Goal: Task Accomplishment & Management: Use online tool/utility

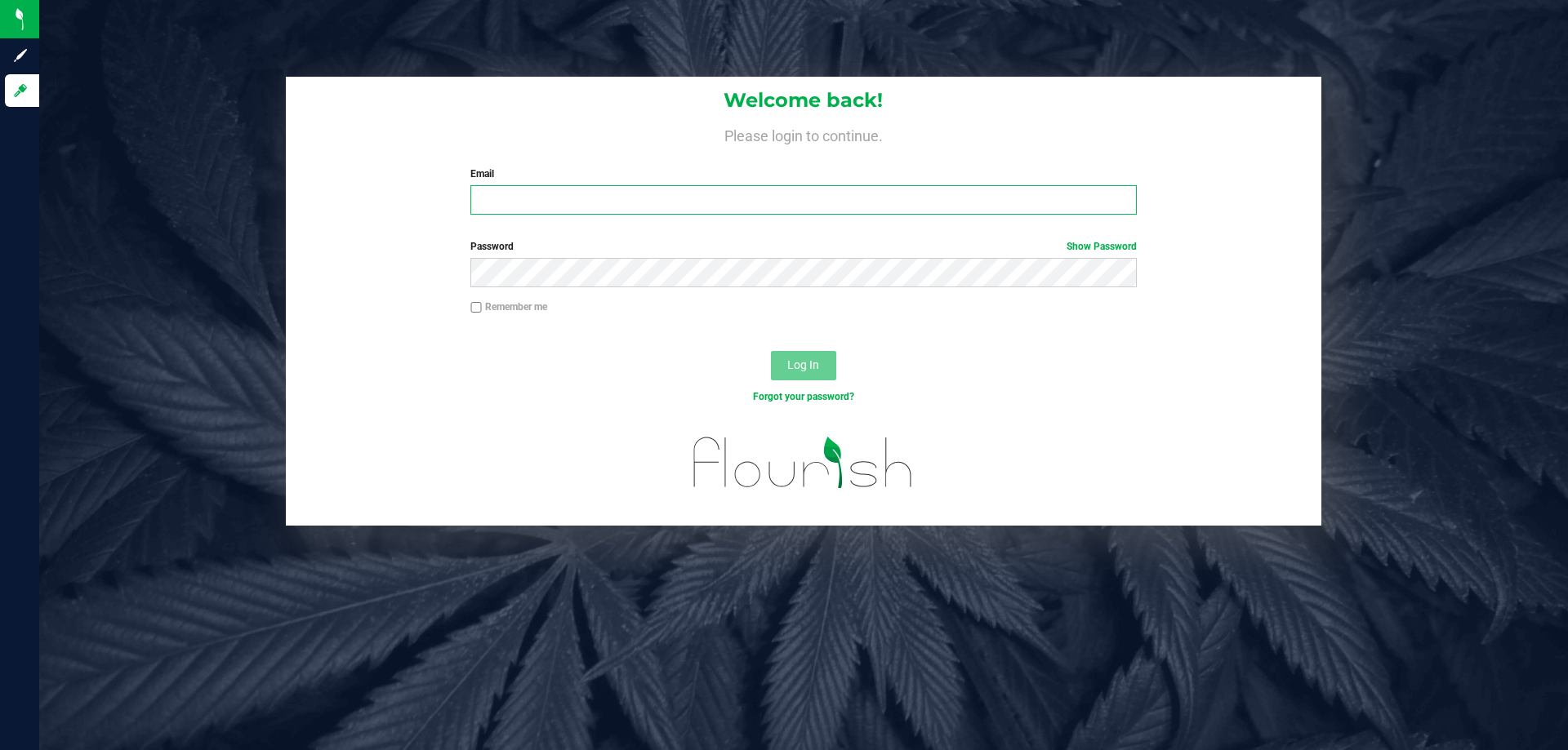
click at [637, 199] on input "Email" at bounding box center [803, 200] width 665 height 30
type input "[EMAIL_ADDRESS][DOMAIN_NAME]"
click at [771, 351] on button "Log In" at bounding box center [804, 366] width 65 height 30
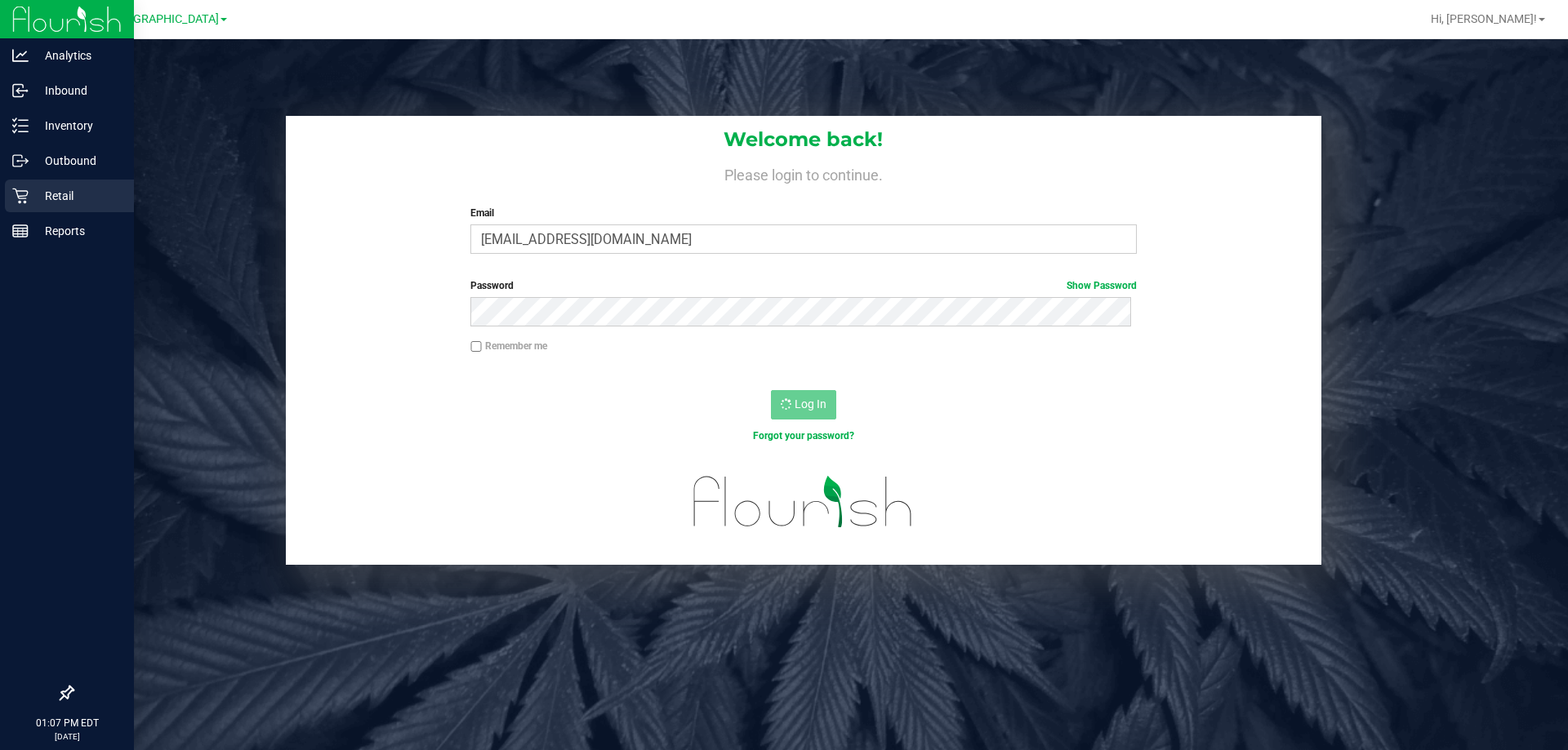
click at [36, 193] on p "Retail" at bounding box center [77, 196] width 98 height 20
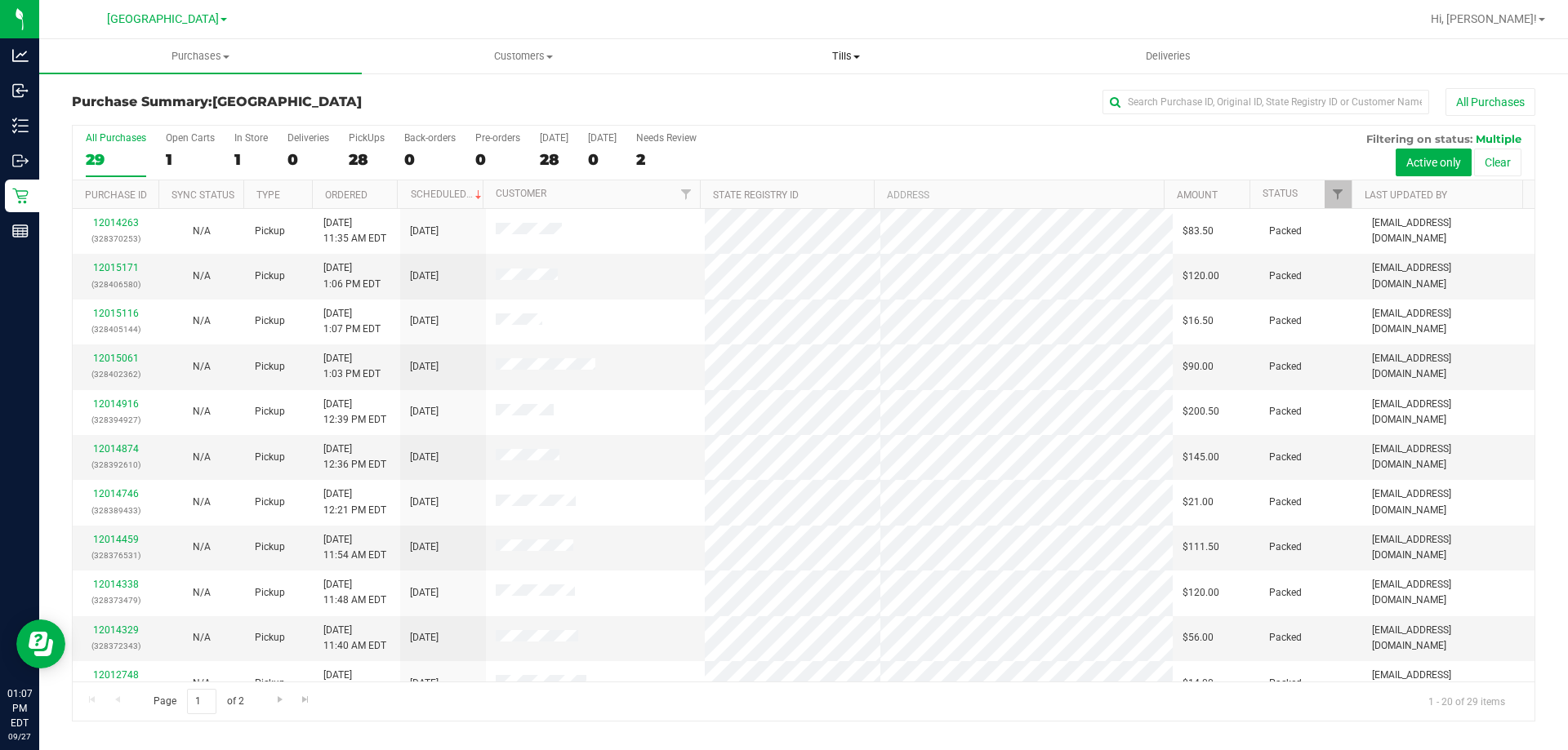
click at [850, 48] on uib-tab-heading "Tills Manage tills Reconcile e-payments" at bounding box center [845, 55] width 321 height 33
click at [823, 92] on li "Manage tills" at bounding box center [845, 99] width 322 height 20
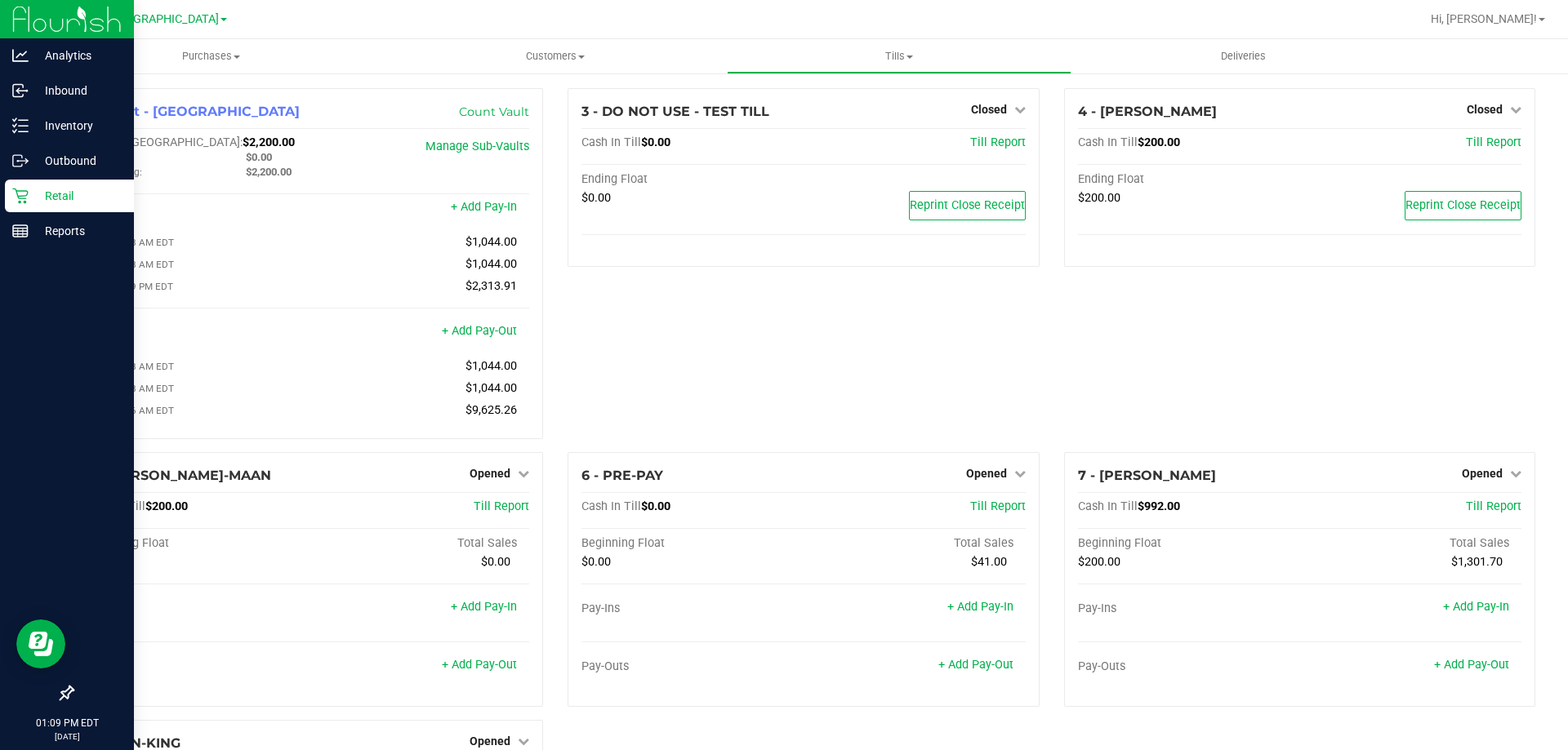
click at [53, 196] on p "Retail" at bounding box center [77, 196] width 98 height 20
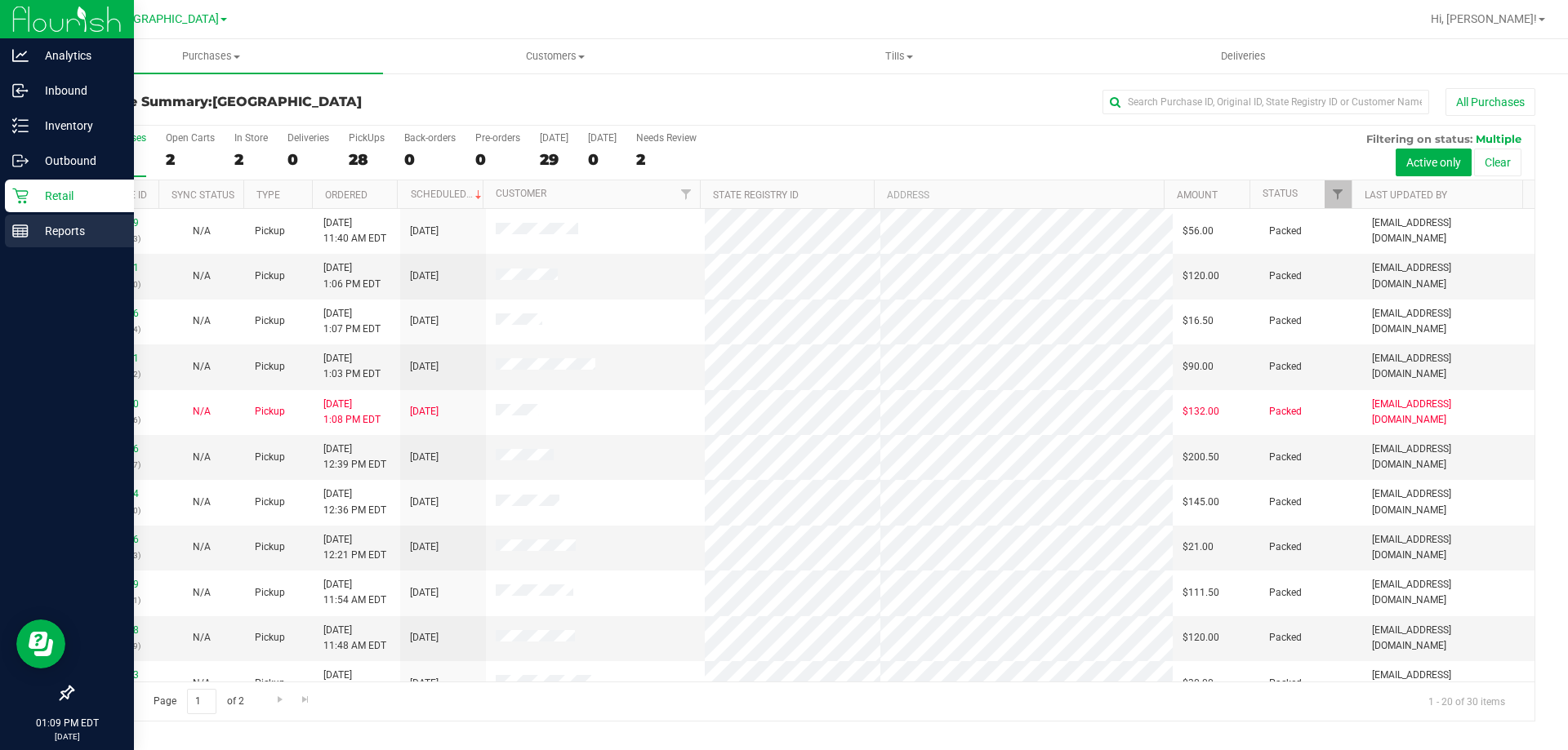
click at [53, 231] on p "Reports" at bounding box center [77, 231] width 98 height 20
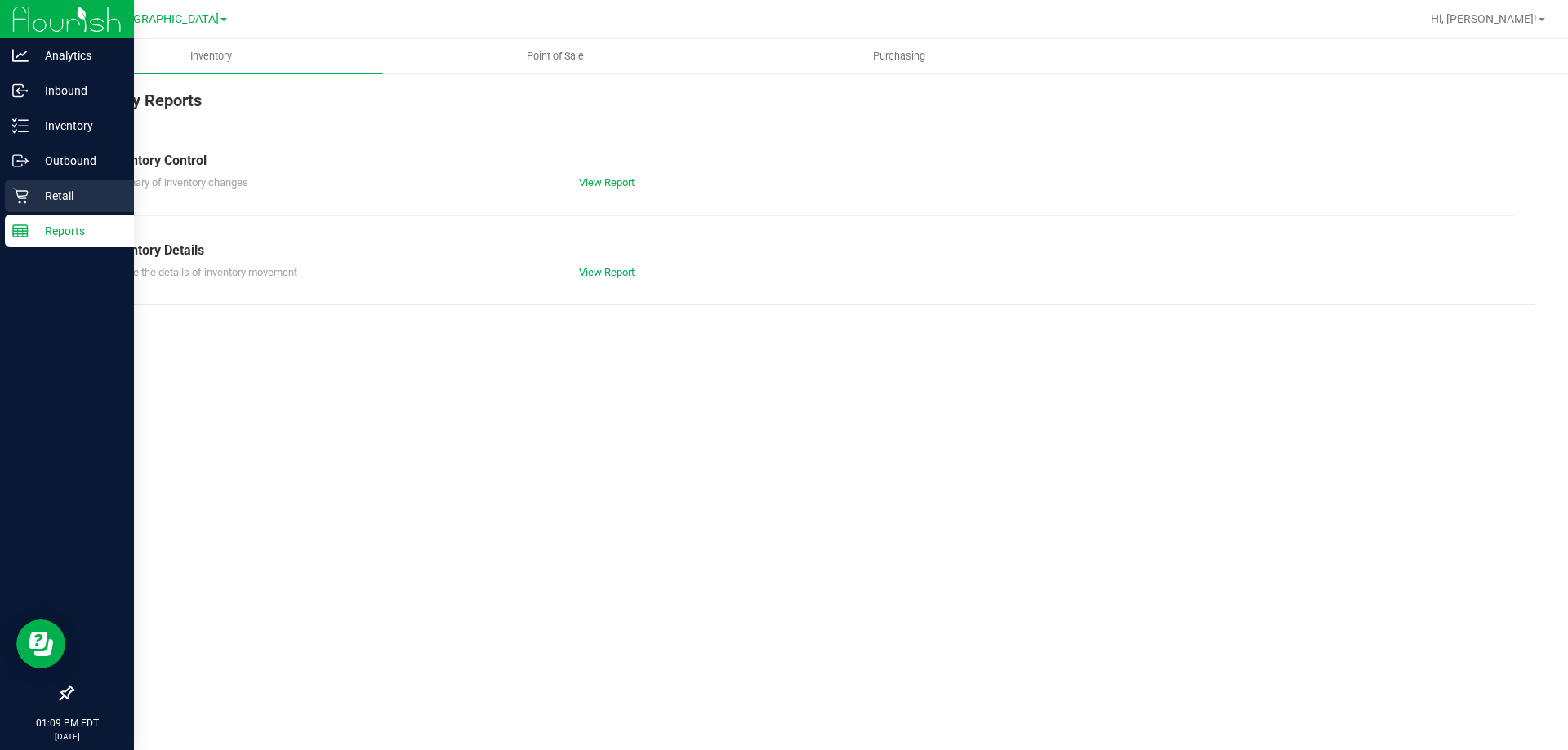
click at [22, 184] on div "Retail" at bounding box center [69, 196] width 129 height 33
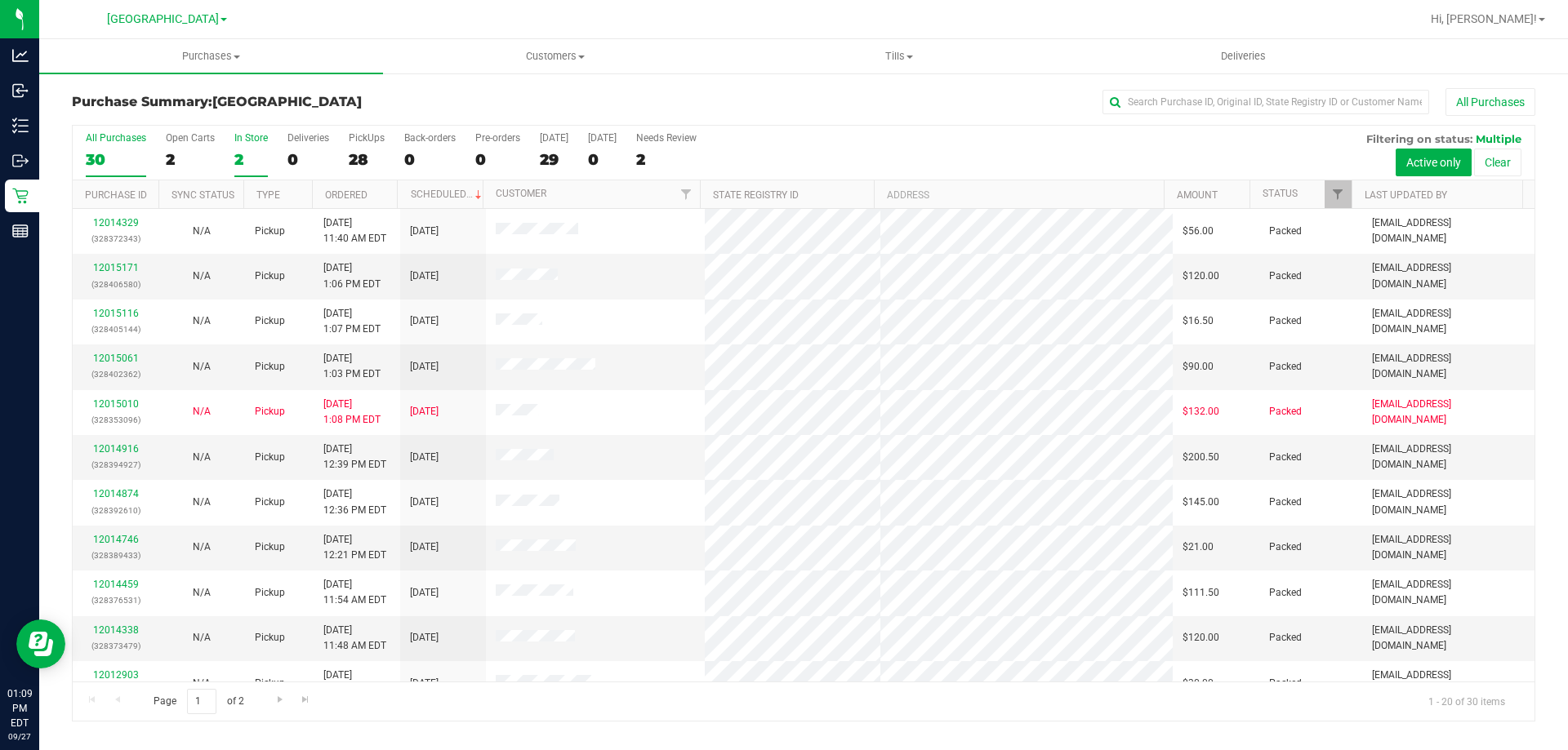
click at [246, 153] on div "2" at bounding box center [251, 159] width 34 height 19
click at [0, 0] on input "In Store 2" at bounding box center [0, 0] width 0 height 0
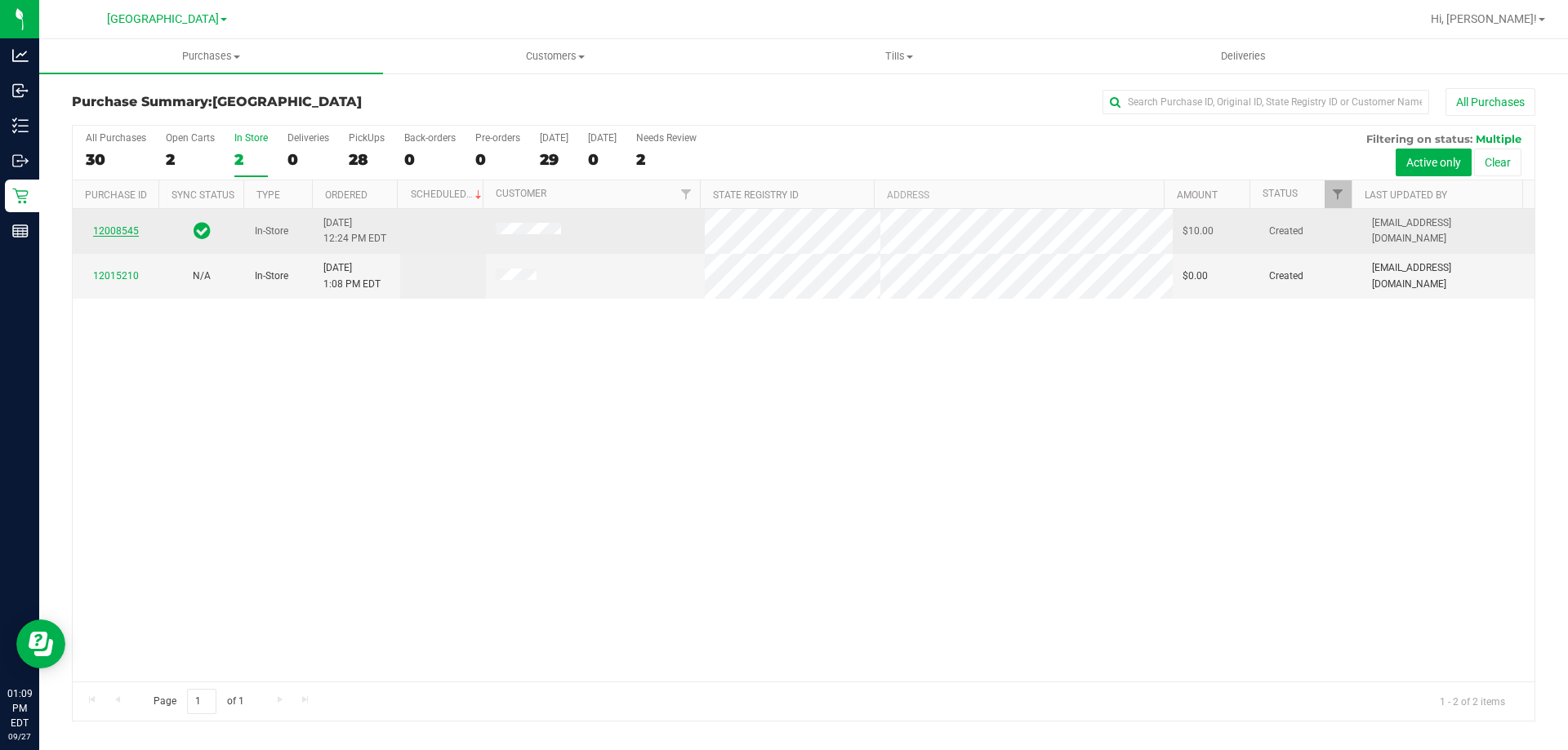
click at [124, 233] on link "12008545" at bounding box center [116, 231] width 45 height 12
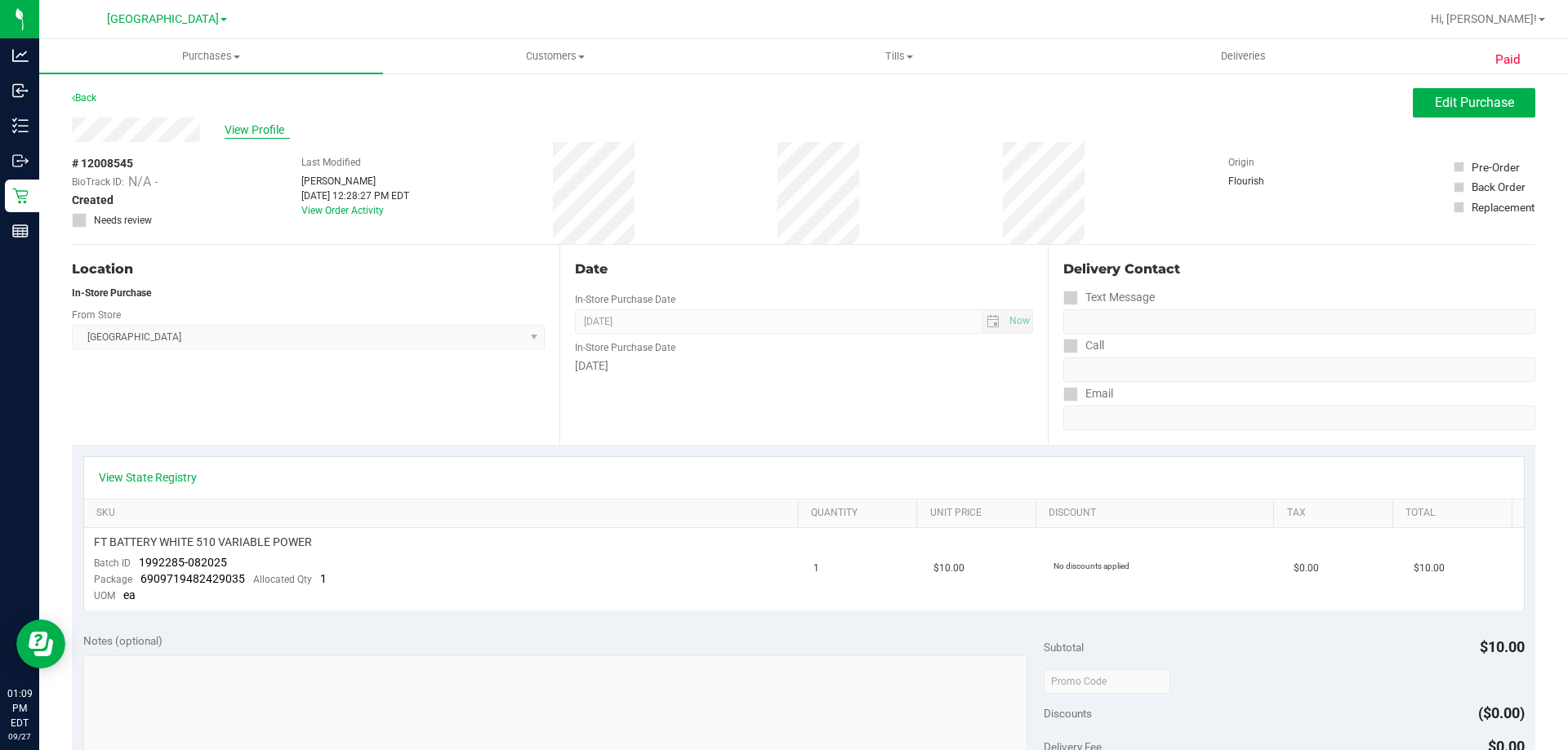
click at [247, 127] on span "View Profile" at bounding box center [257, 129] width 65 height 17
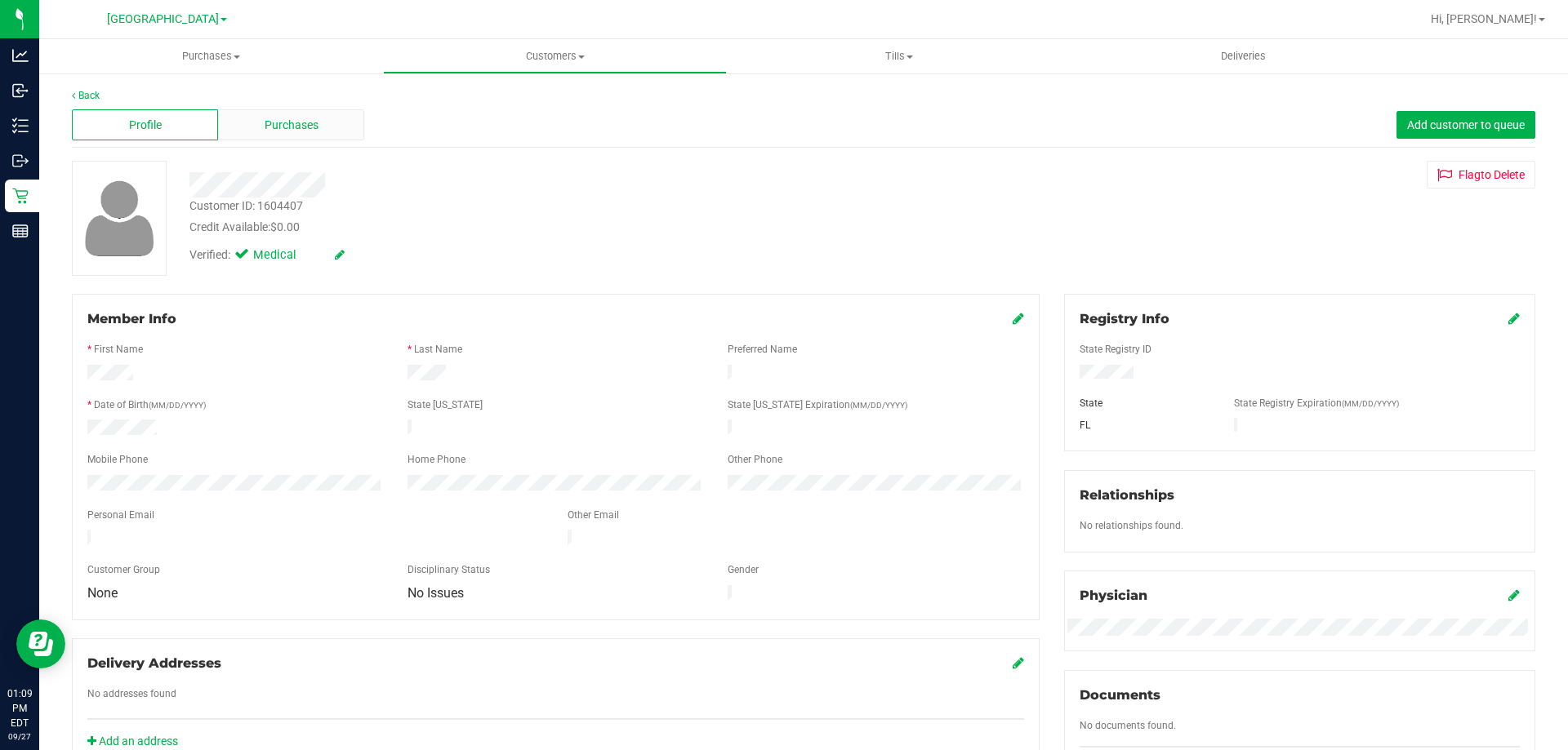
click at [252, 121] on div "Purchases" at bounding box center [292, 125] width 146 height 31
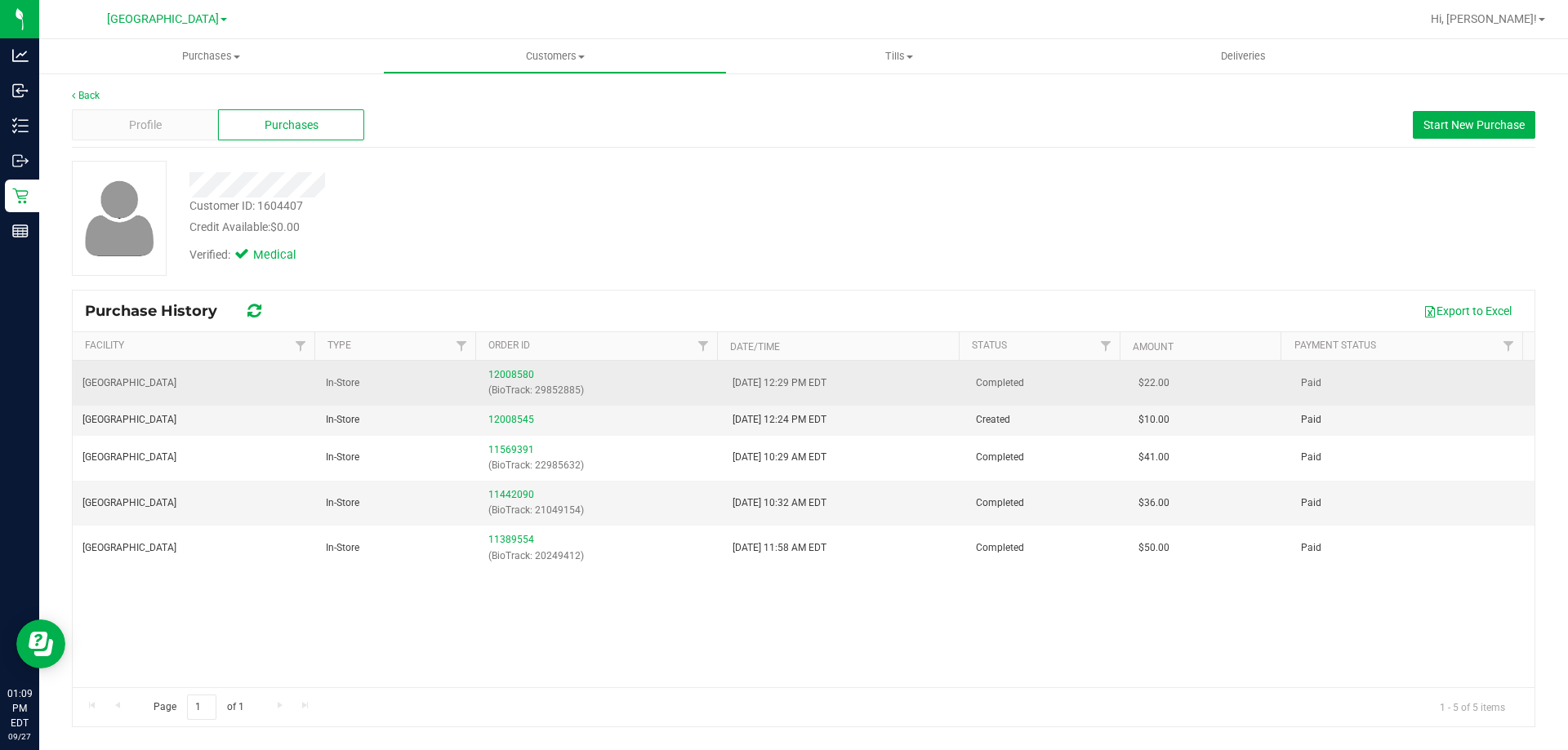
click at [479, 405] on td "12008580 (BioTrack: 29852885)" at bounding box center [600, 382] width 243 height 44
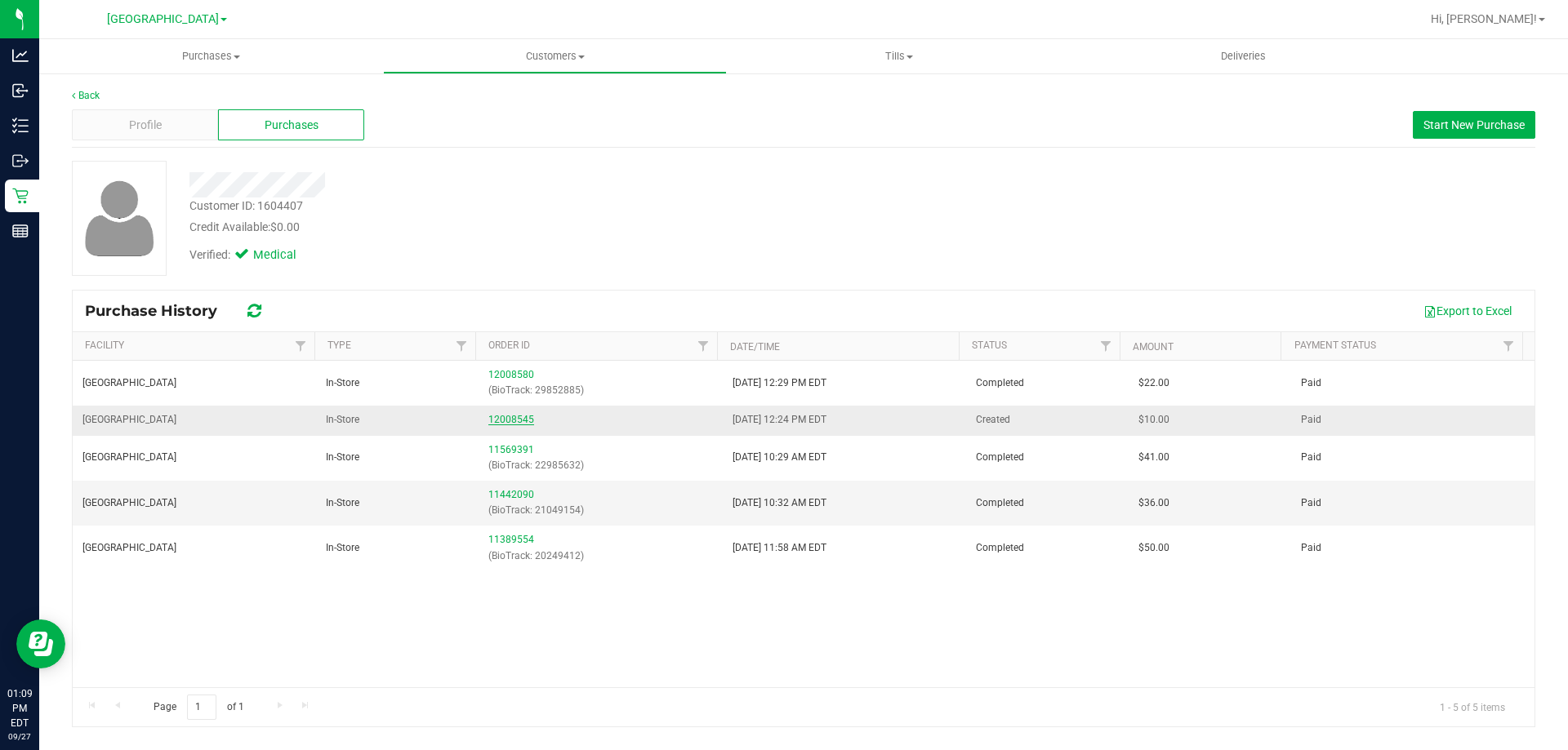
click at [493, 420] on link "12008545" at bounding box center [511, 420] width 45 height 12
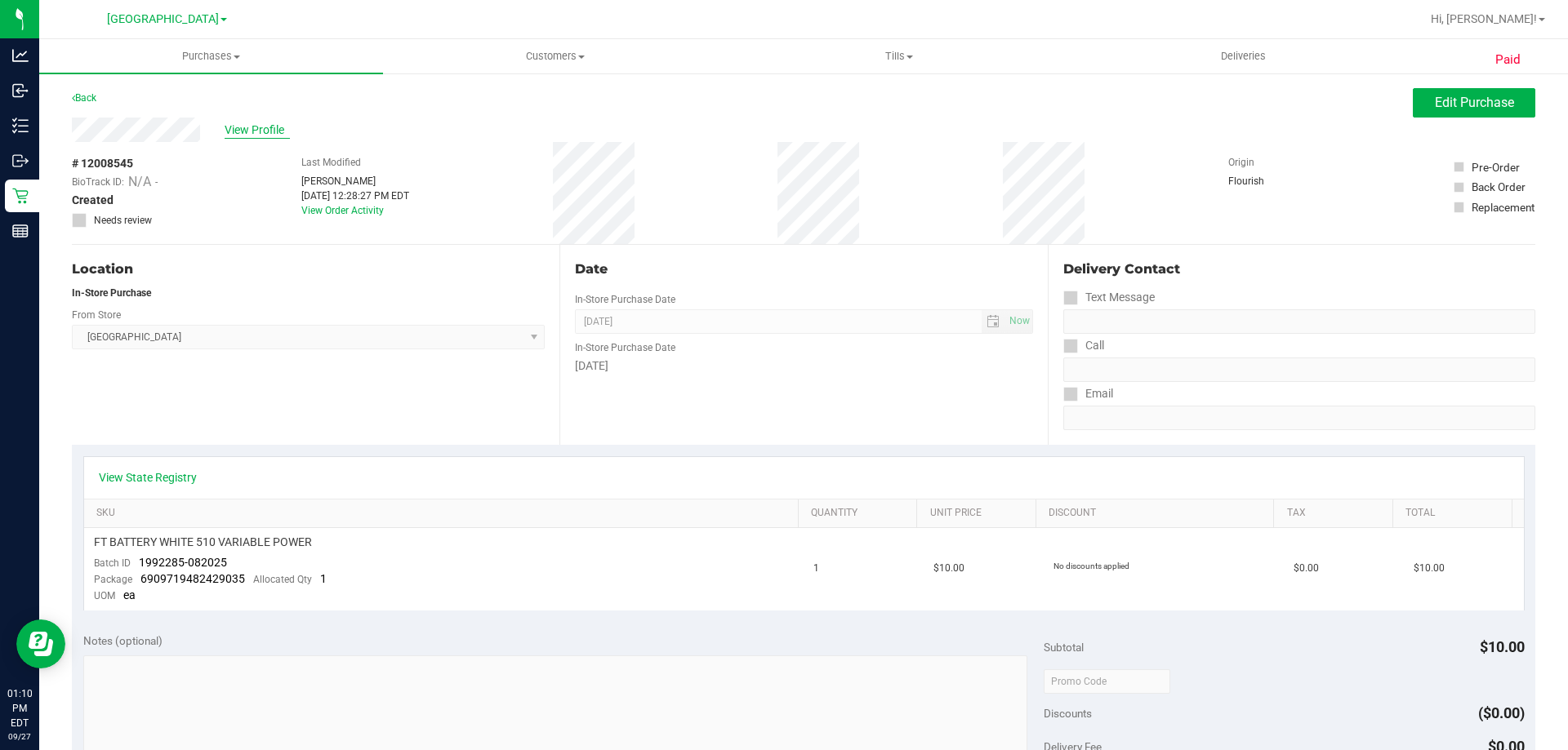
click at [251, 135] on span "View Profile" at bounding box center [257, 129] width 65 height 17
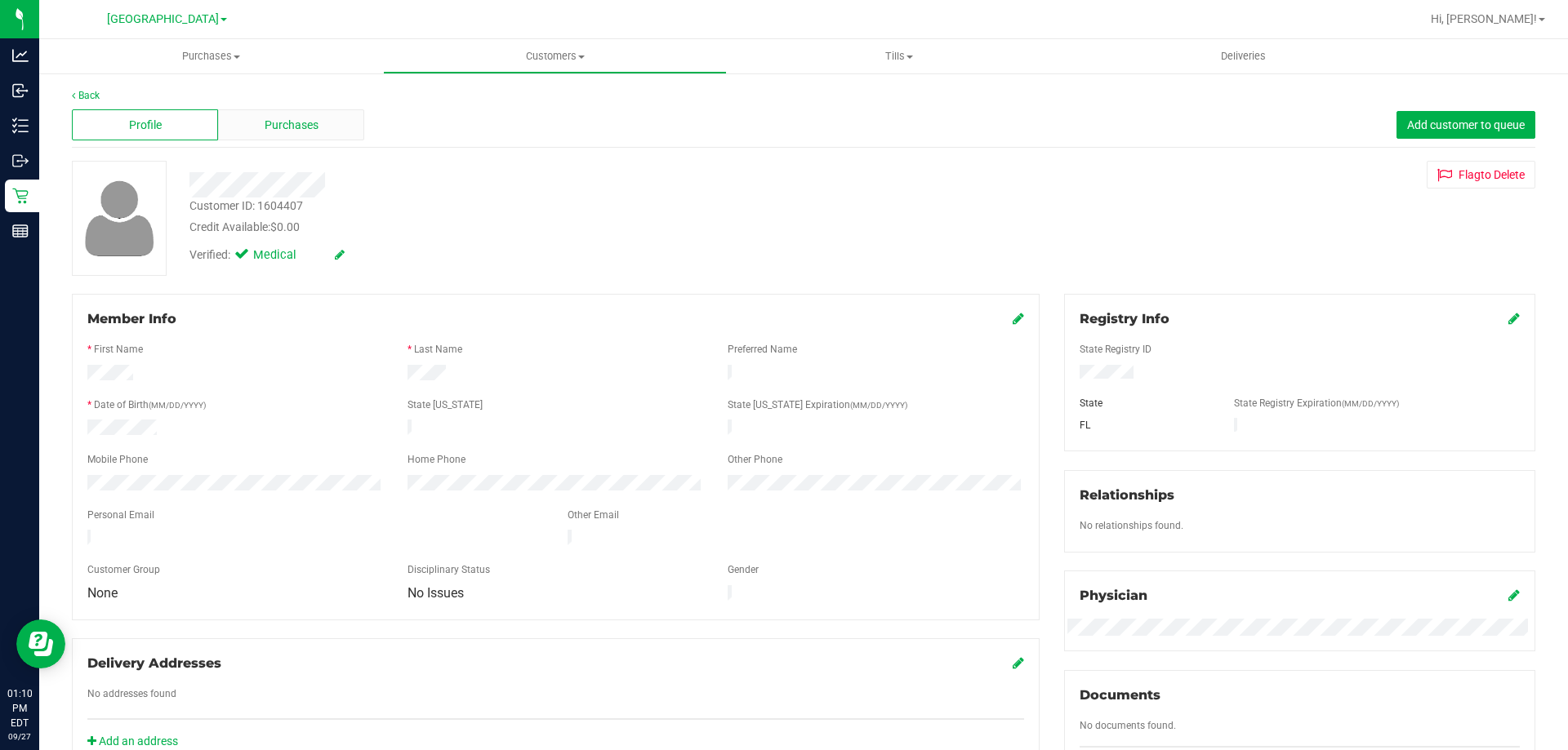
click at [266, 132] on span "Purchases" at bounding box center [292, 125] width 54 height 17
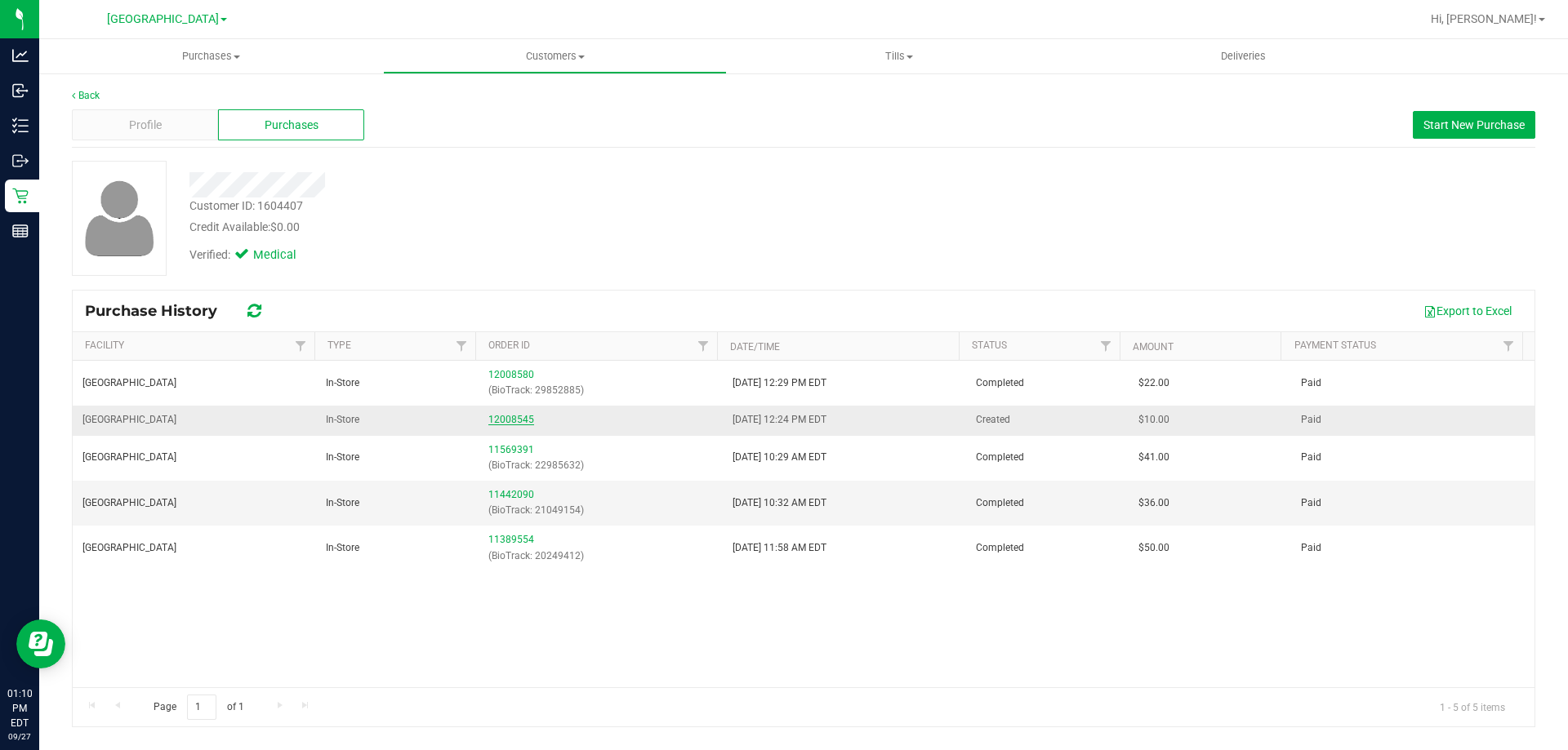
click at [499, 415] on link "12008545" at bounding box center [511, 420] width 45 height 12
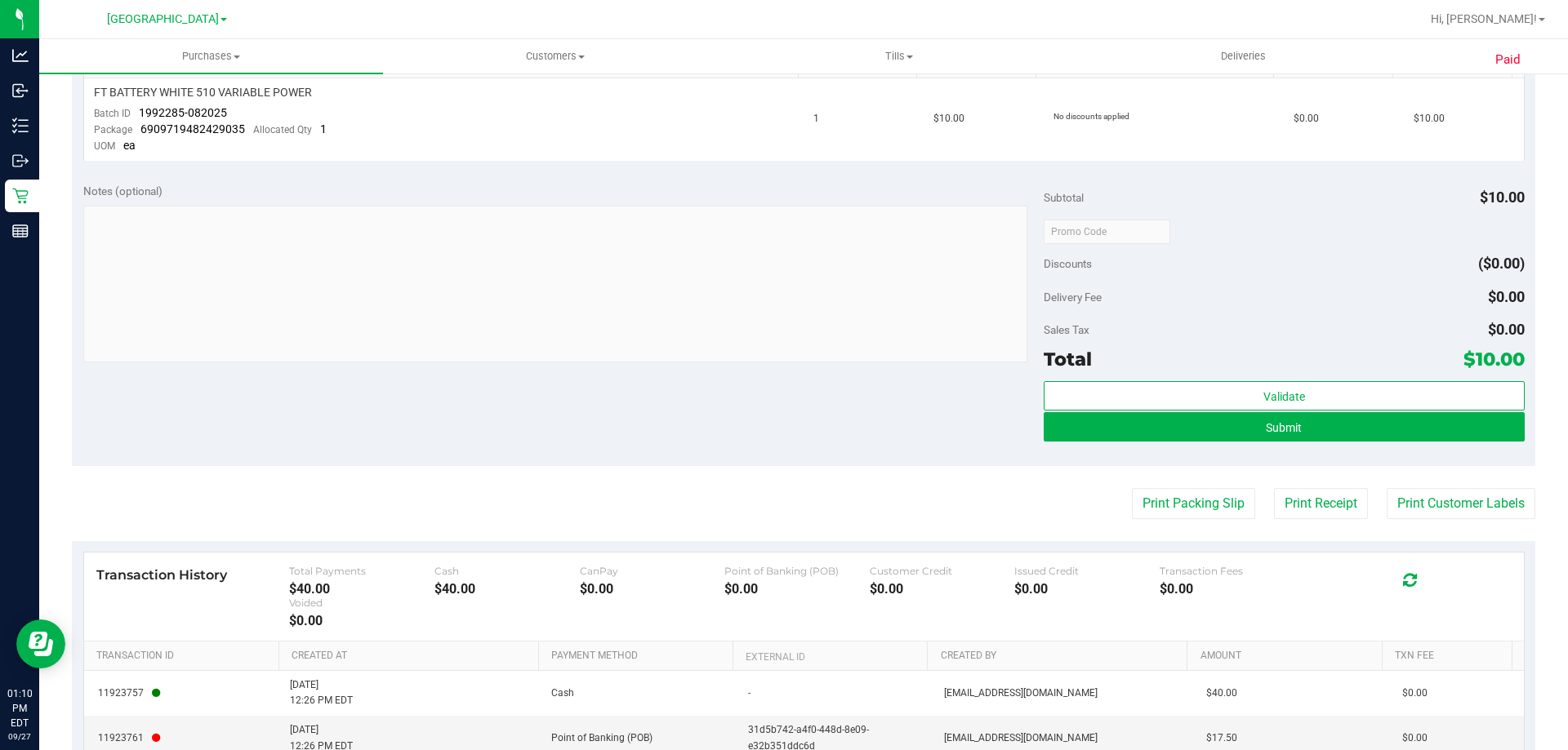
scroll to position [571, 0]
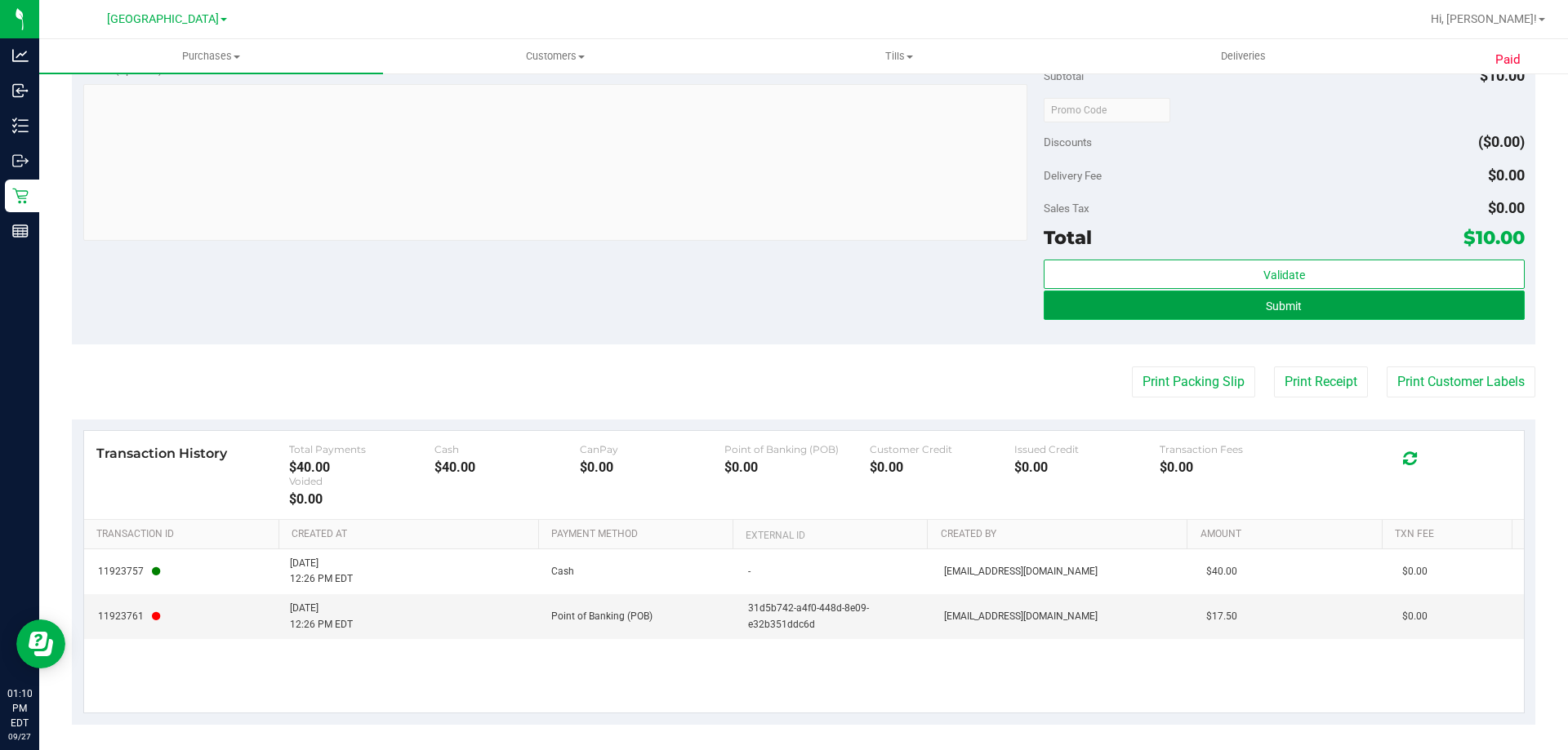
click at [1353, 312] on button "Submit" at bounding box center [1283, 305] width 480 height 30
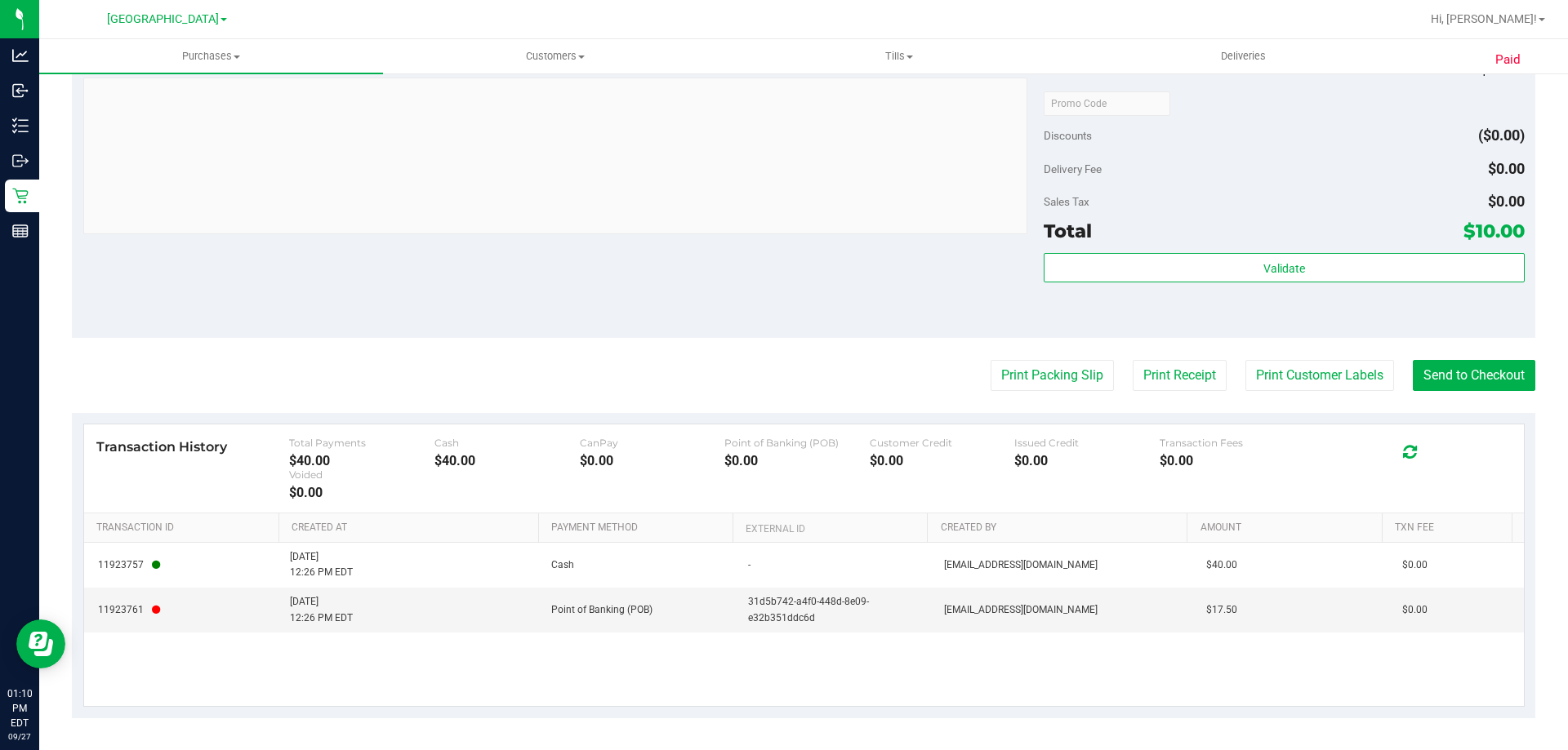
scroll to position [606, 0]
drag, startPoint x: 1470, startPoint y: 383, endPoint x: 1460, endPoint y: 383, distance: 10.0
click at [1470, 382] on button "Send to Checkout" at bounding box center [1474, 374] width 123 height 31
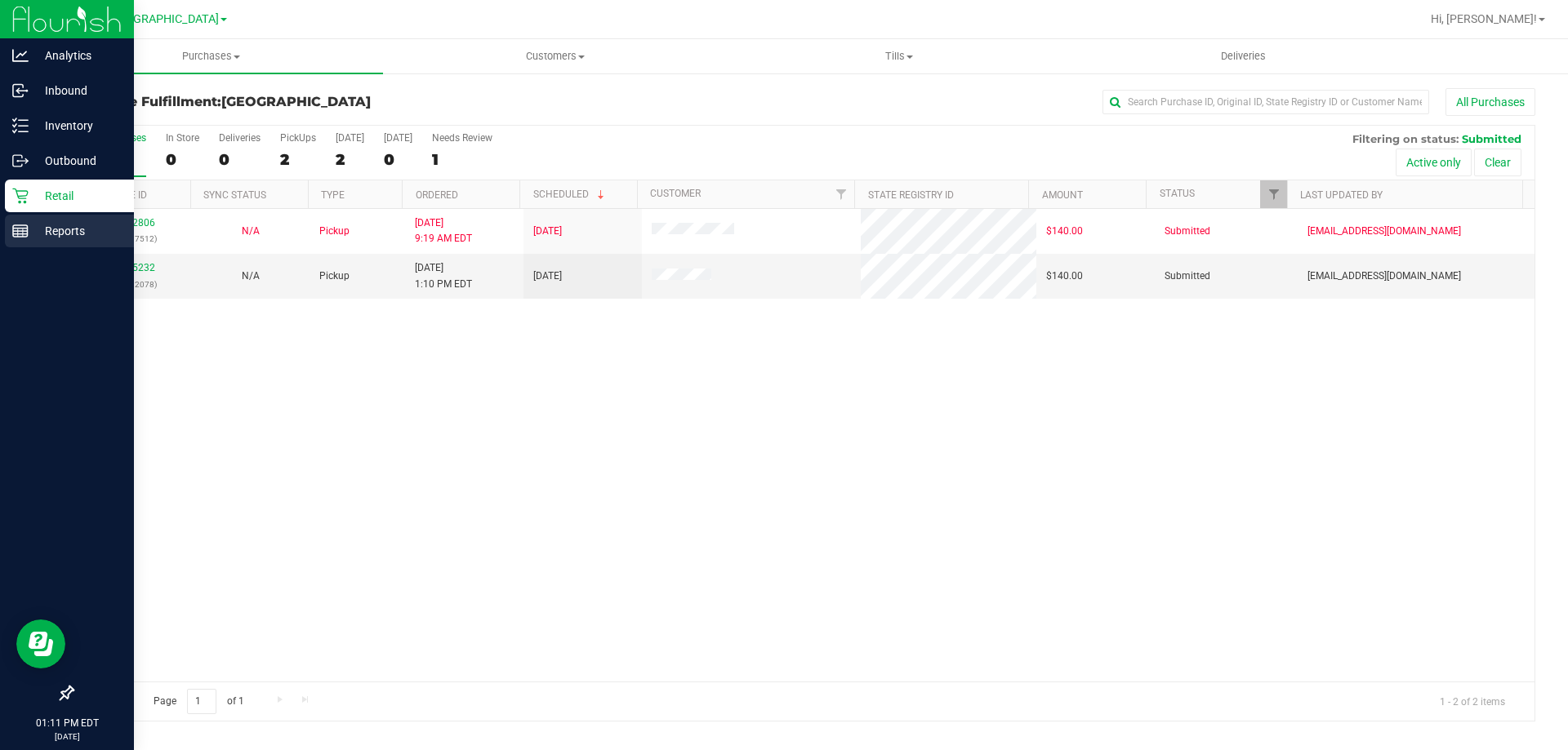
click at [19, 232] on icon at bounding box center [20, 230] width 17 height 17
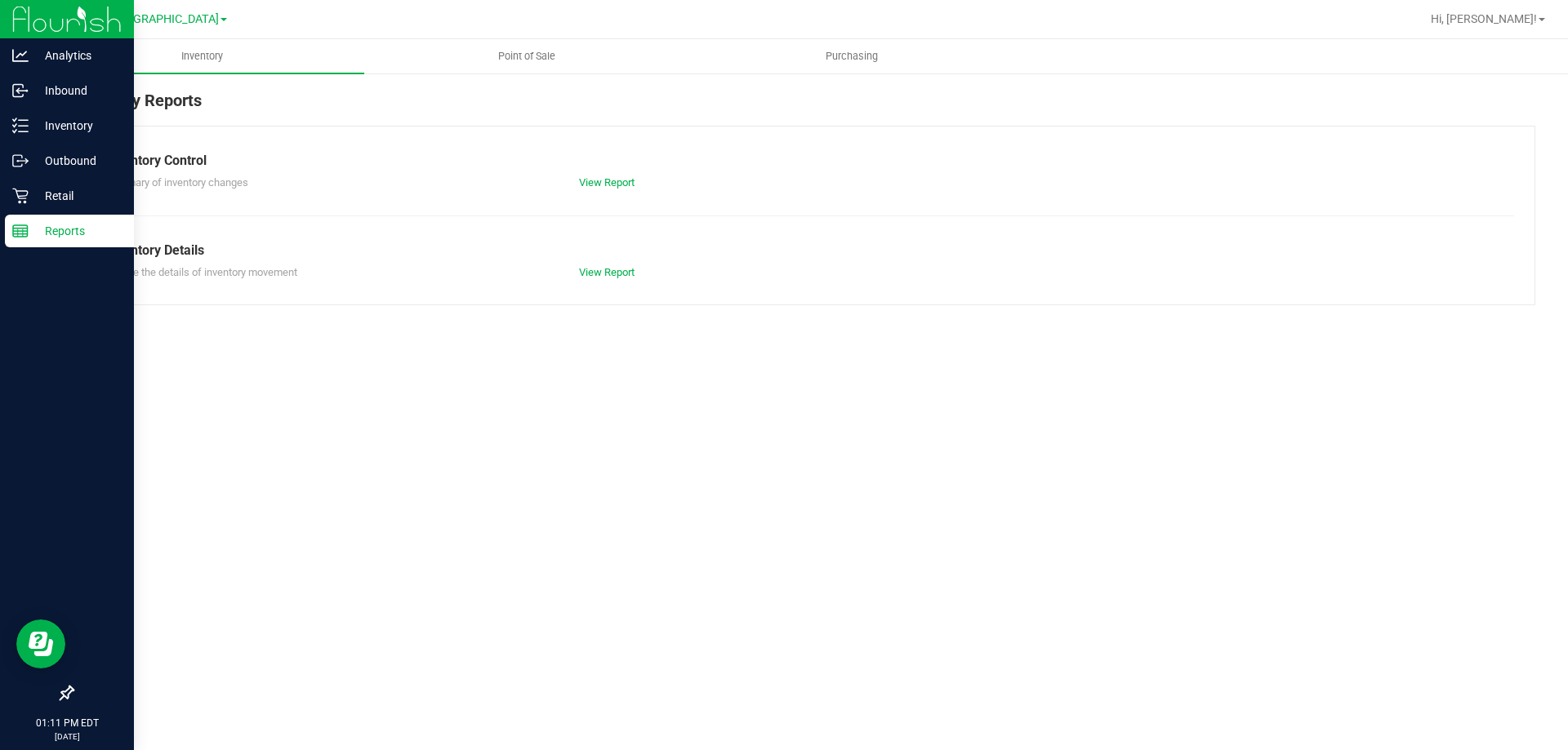
click at [528, 55] on span "Point of Sale" at bounding box center [526, 56] width 101 height 15
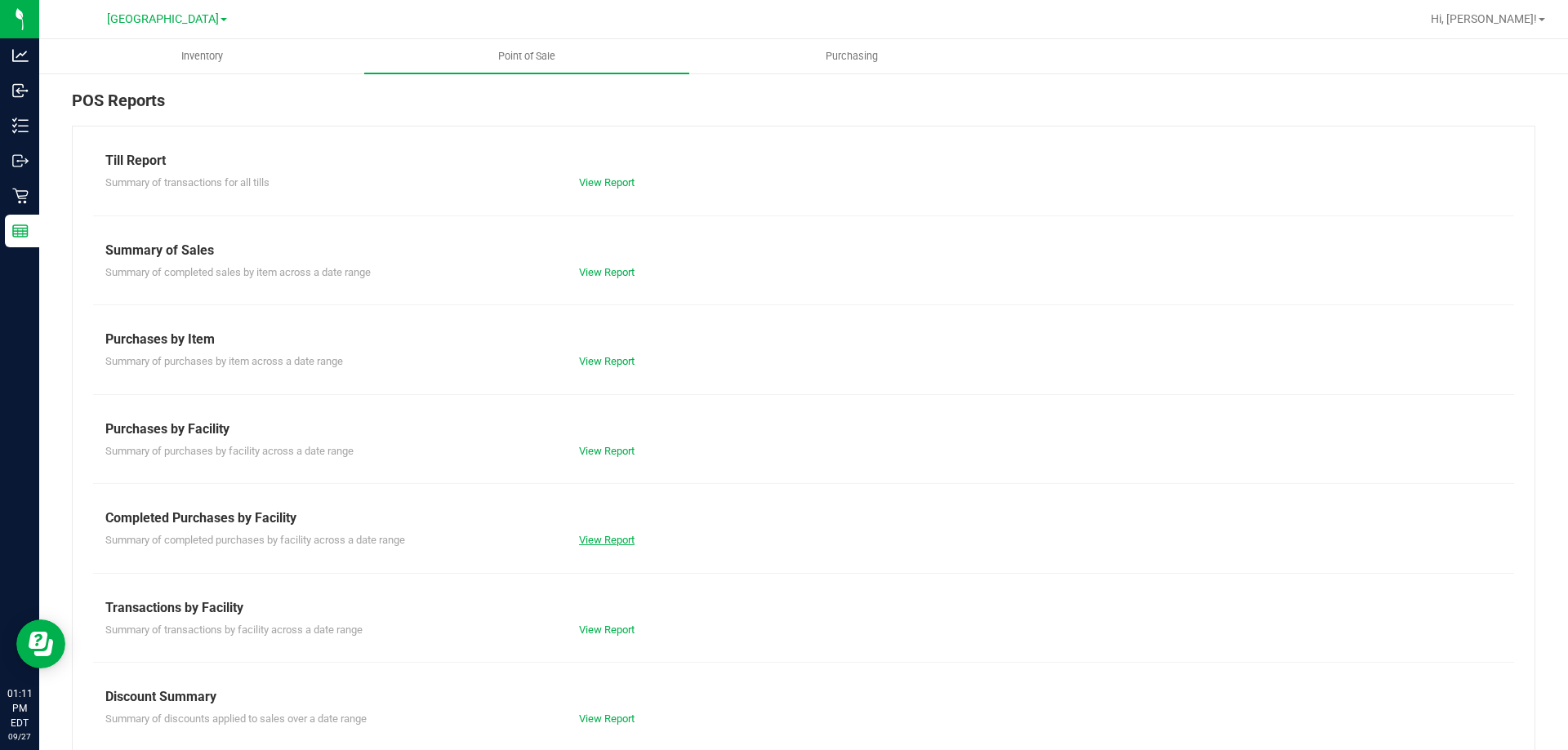
click at [620, 543] on link "View Report" at bounding box center [607, 540] width 55 height 12
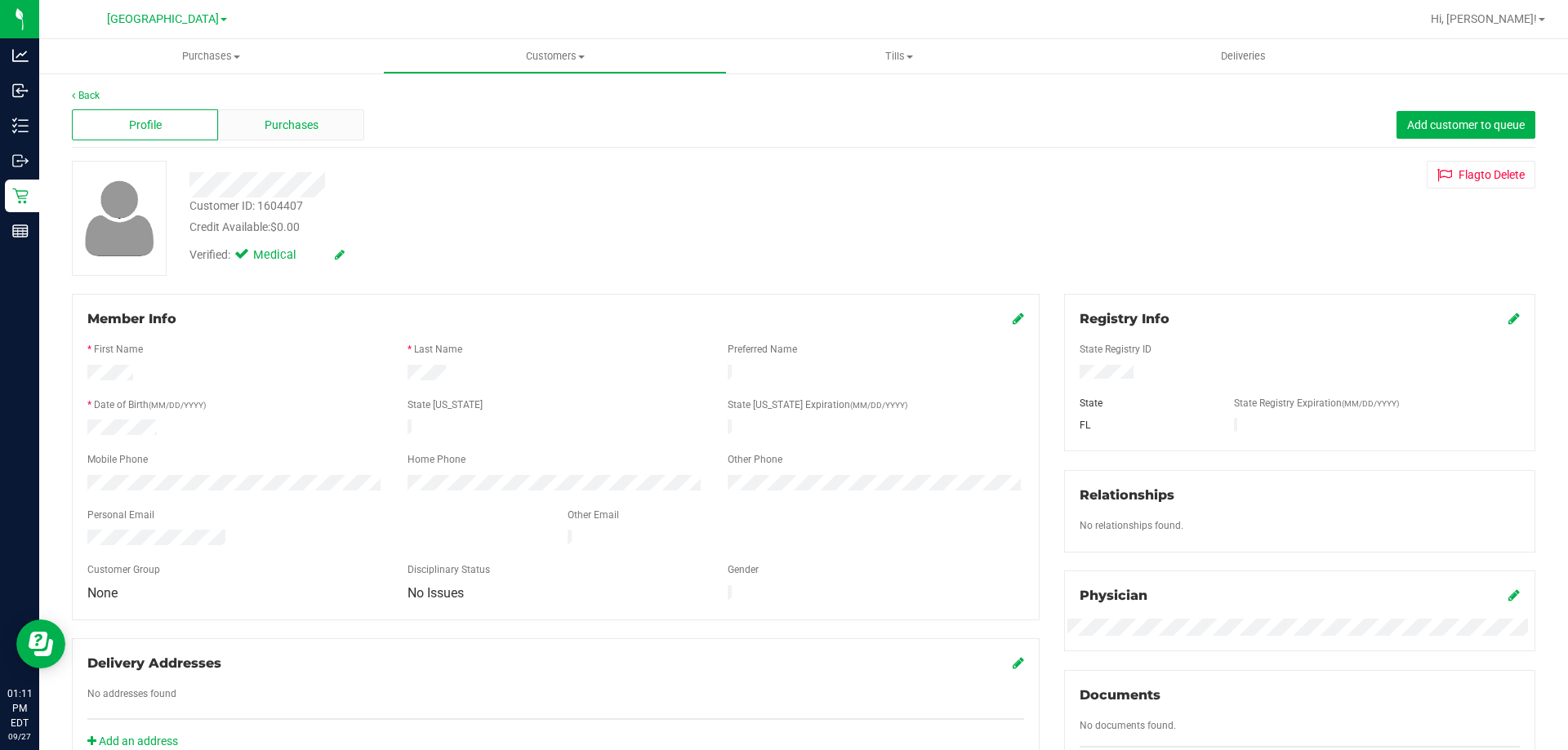
click at [313, 122] on span "Purchases" at bounding box center [292, 125] width 54 height 17
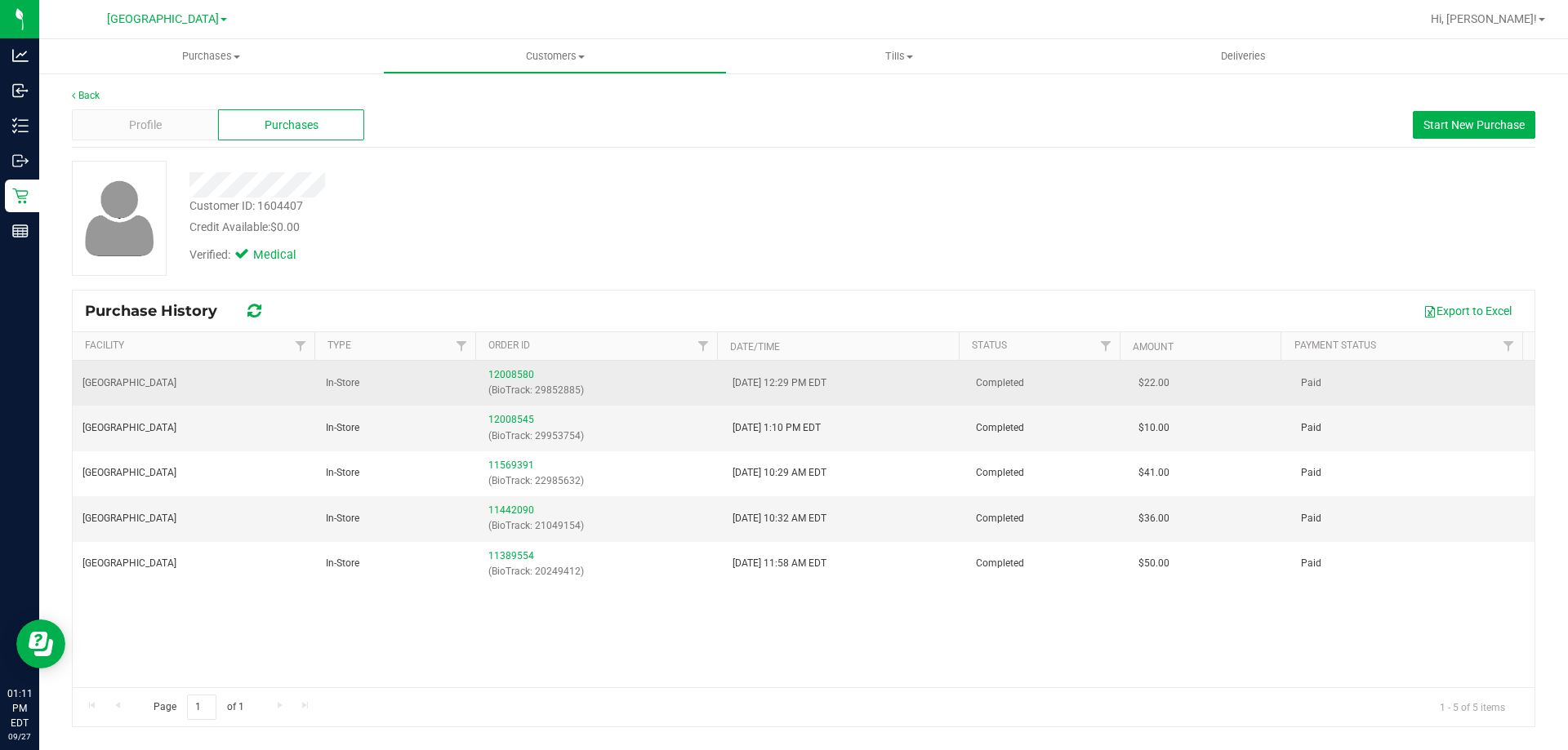
click at [501, 405] on td "12008580 (BioTrack: 29852885)" at bounding box center [600, 382] width 243 height 44
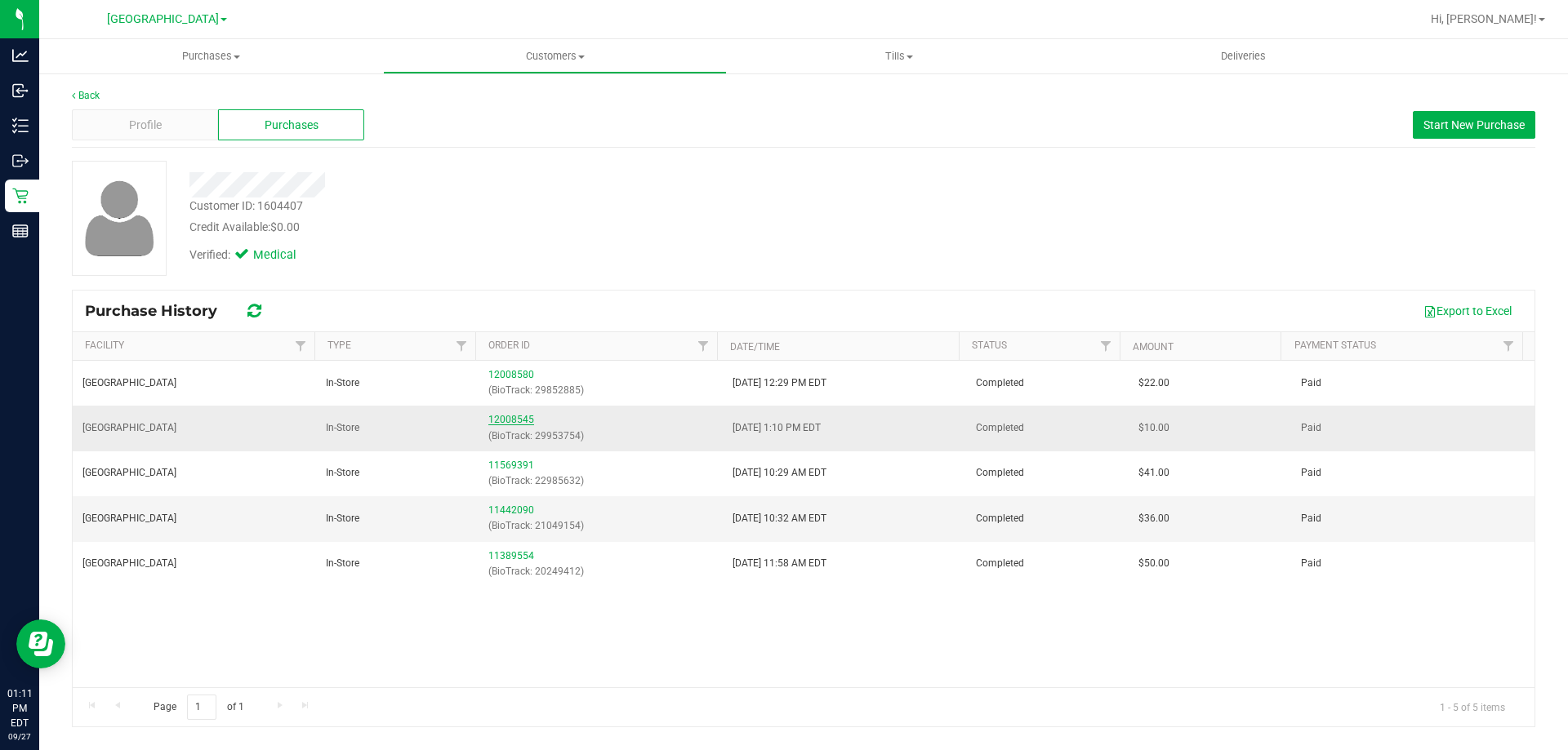
click at [501, 420] on link "12008545" at bounding box center [511, 420] width 45 height 12
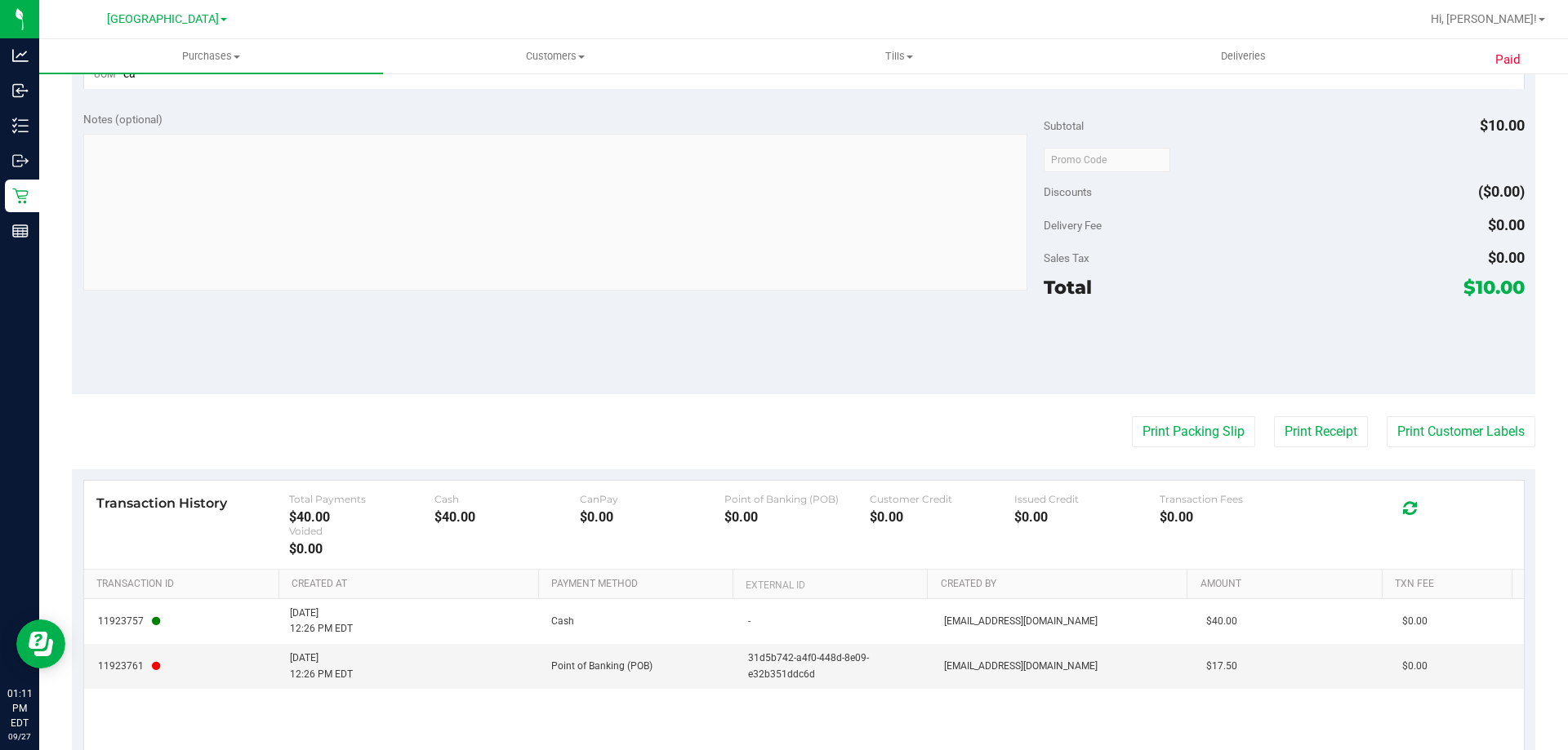
scroll to position [593, 0]
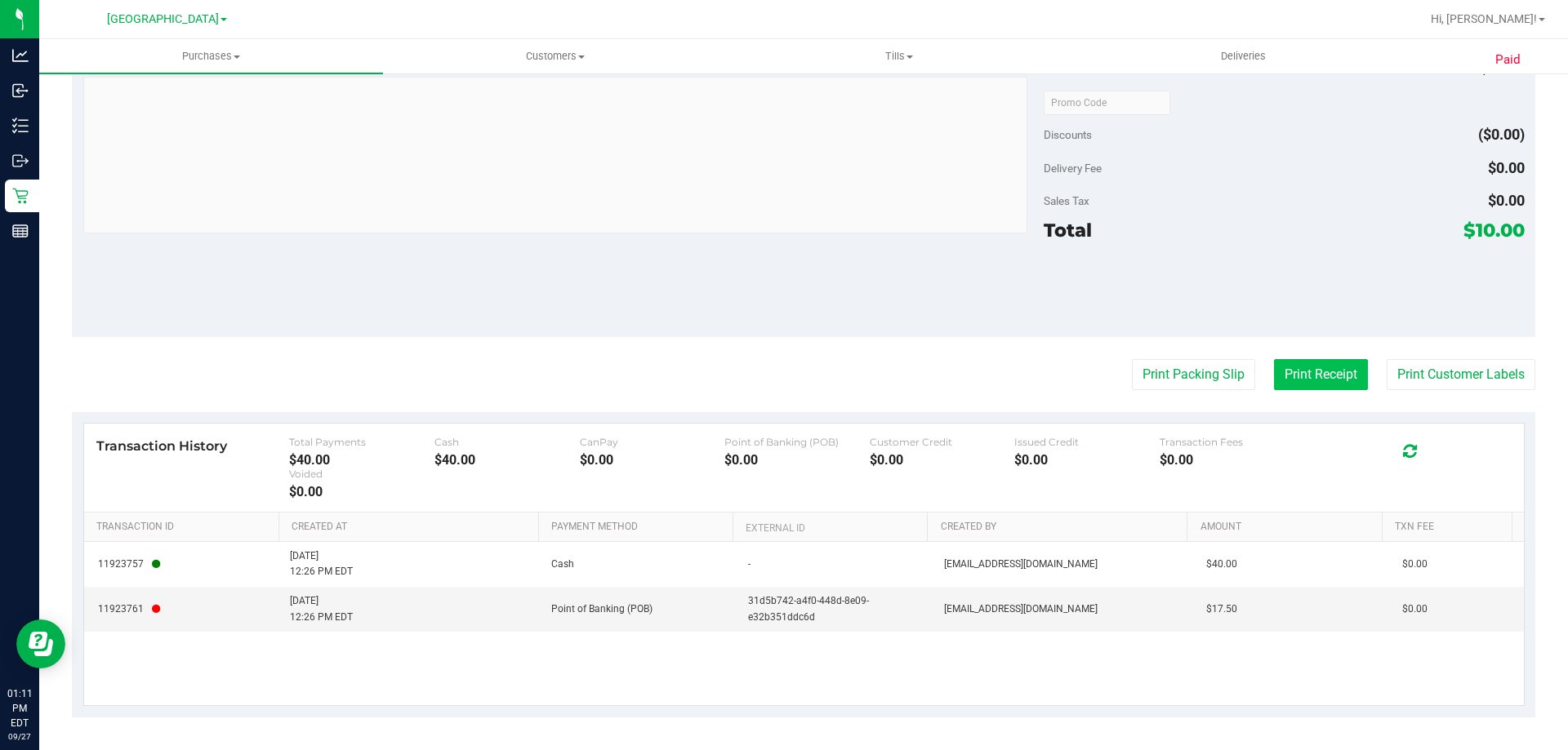
click at [1299, 388] on button "Print Receipt" at bounding box center [1320, 374] width 94 height 31
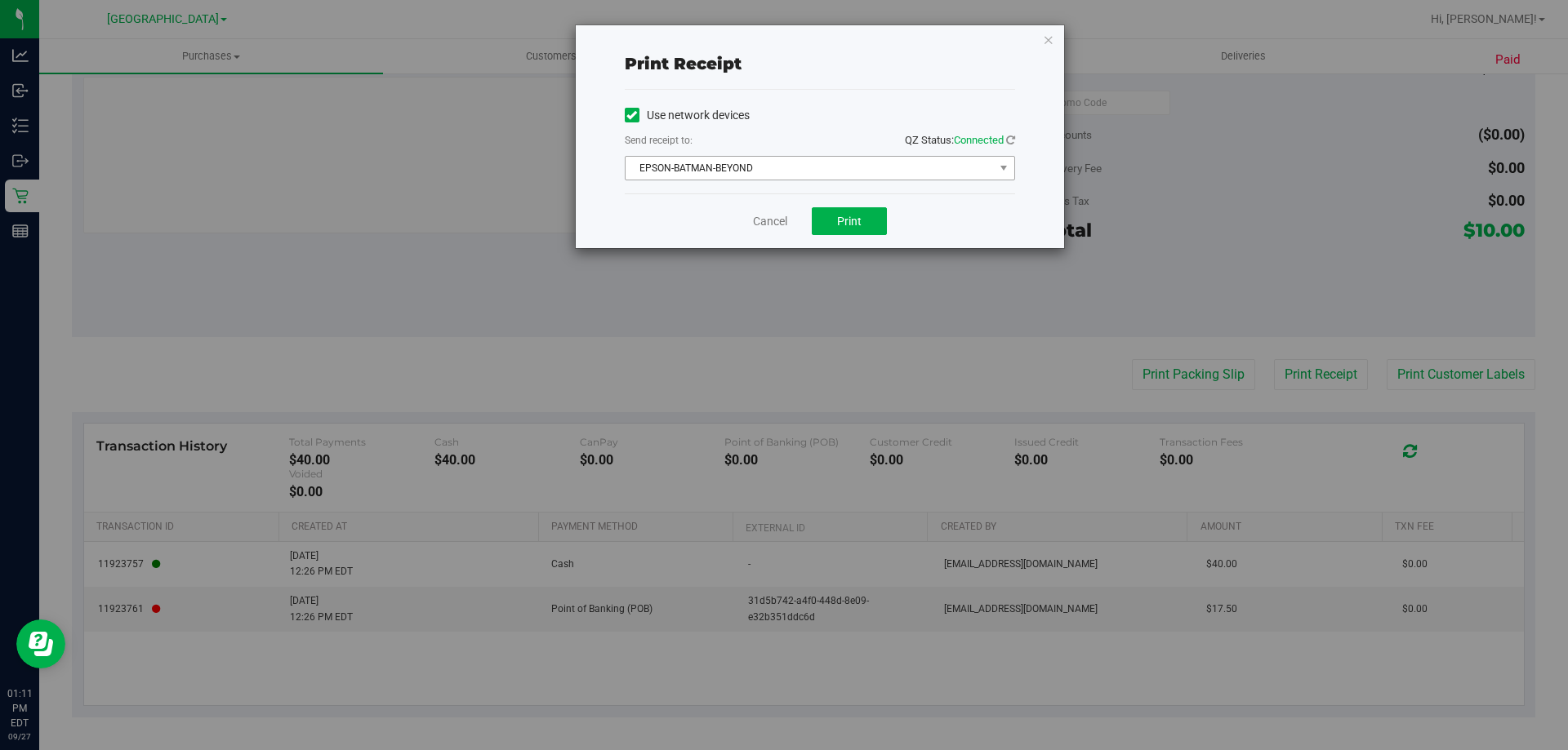
click at [818, 175] on span "EPSON-BATMAN-BEYOND" at bounding box center [810, 168] width 368 height 23
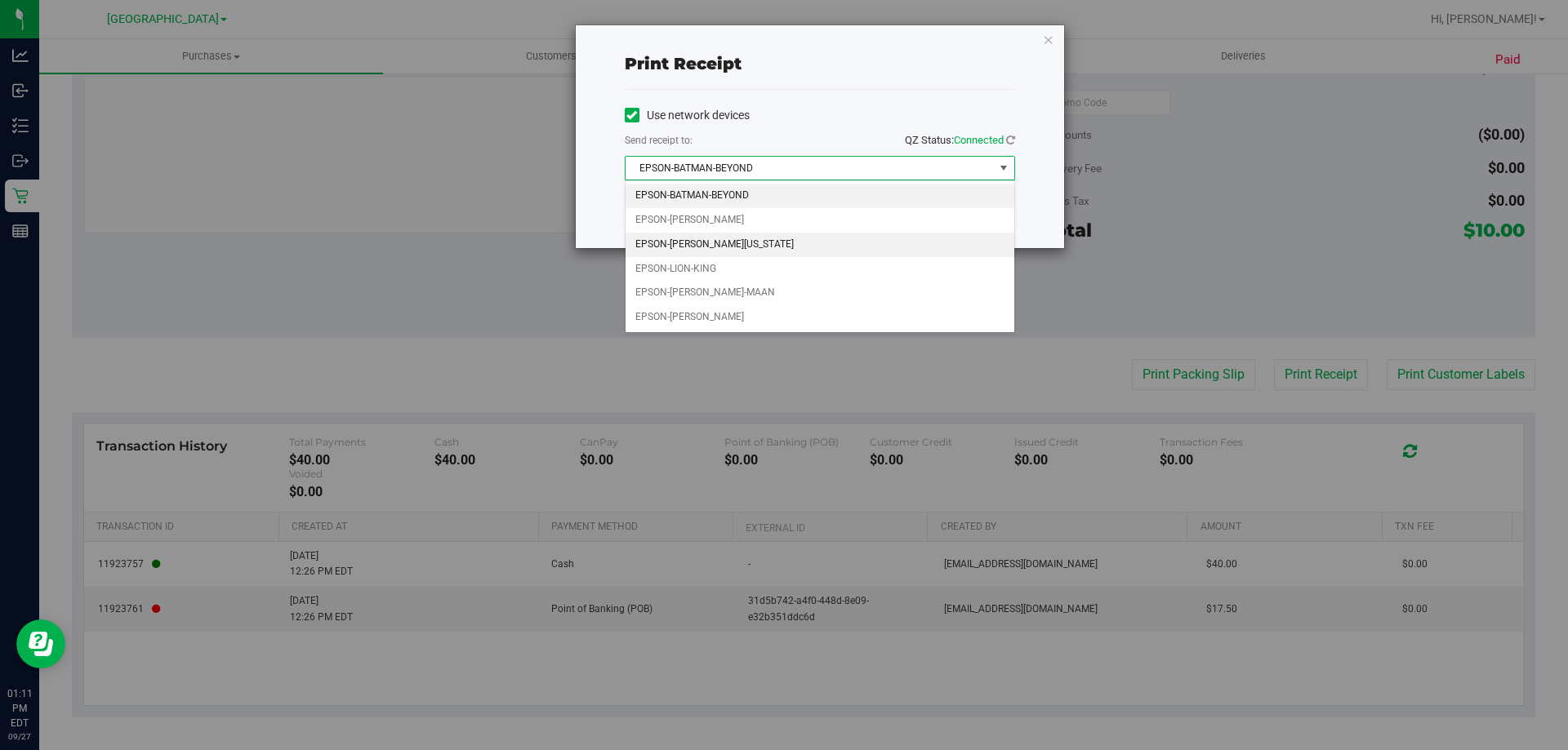
click at [737, 246] on li "EPSON-[PERSON_NAME][US_STATE]" at bounding box center [820, 244] width 389 height 25
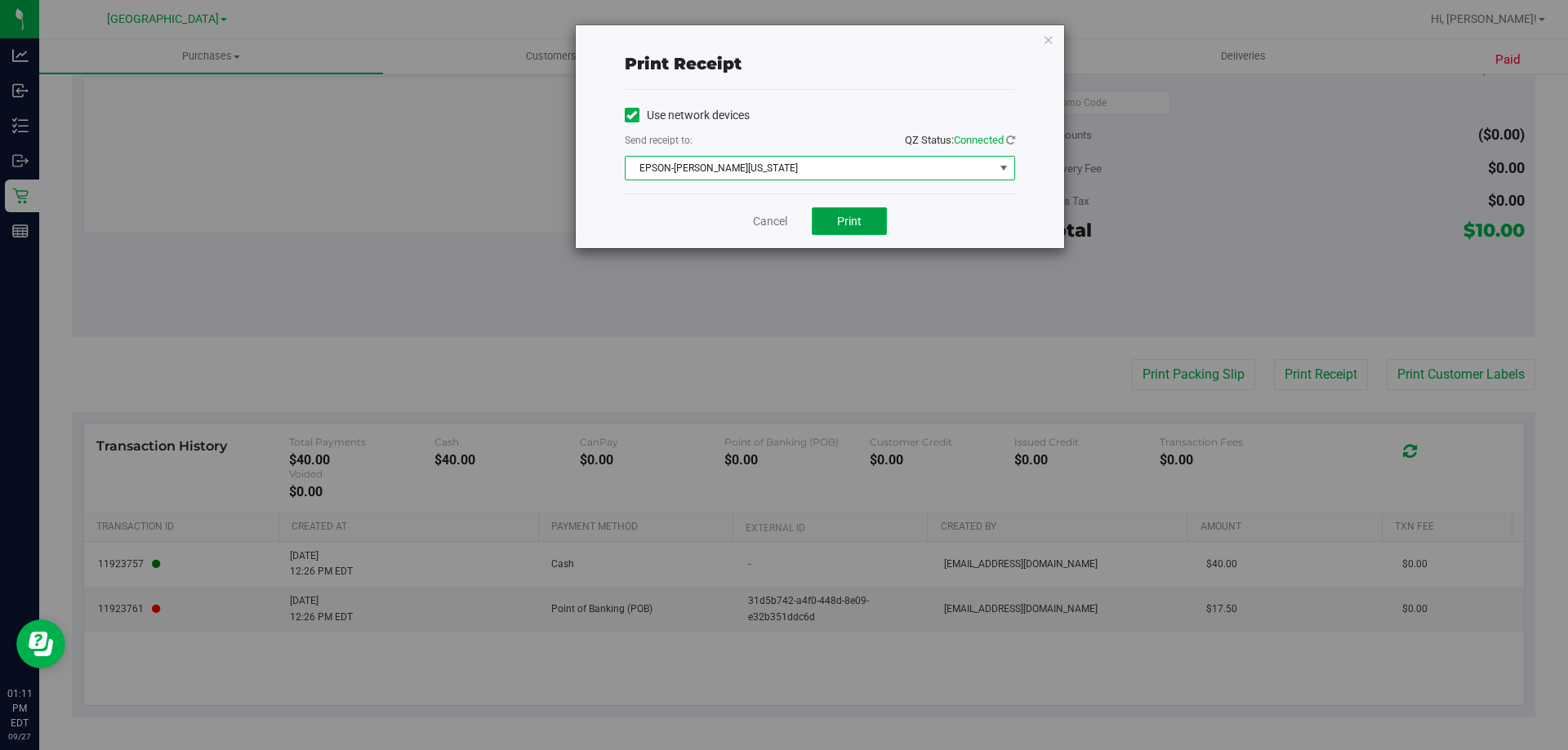
click at [849, 218] on span "Print" at bounding box center [849, 220] width 25 height 13
click at [1055, 36] on div "Print receipt Use network devices Send receipt to: QZ Status: Connected EPSON-[…" at bounding box center [820, 136] width 488 height 222
click at [1048, 36] on icon "button" at bounding box center [1049, 40] width 12 height 20
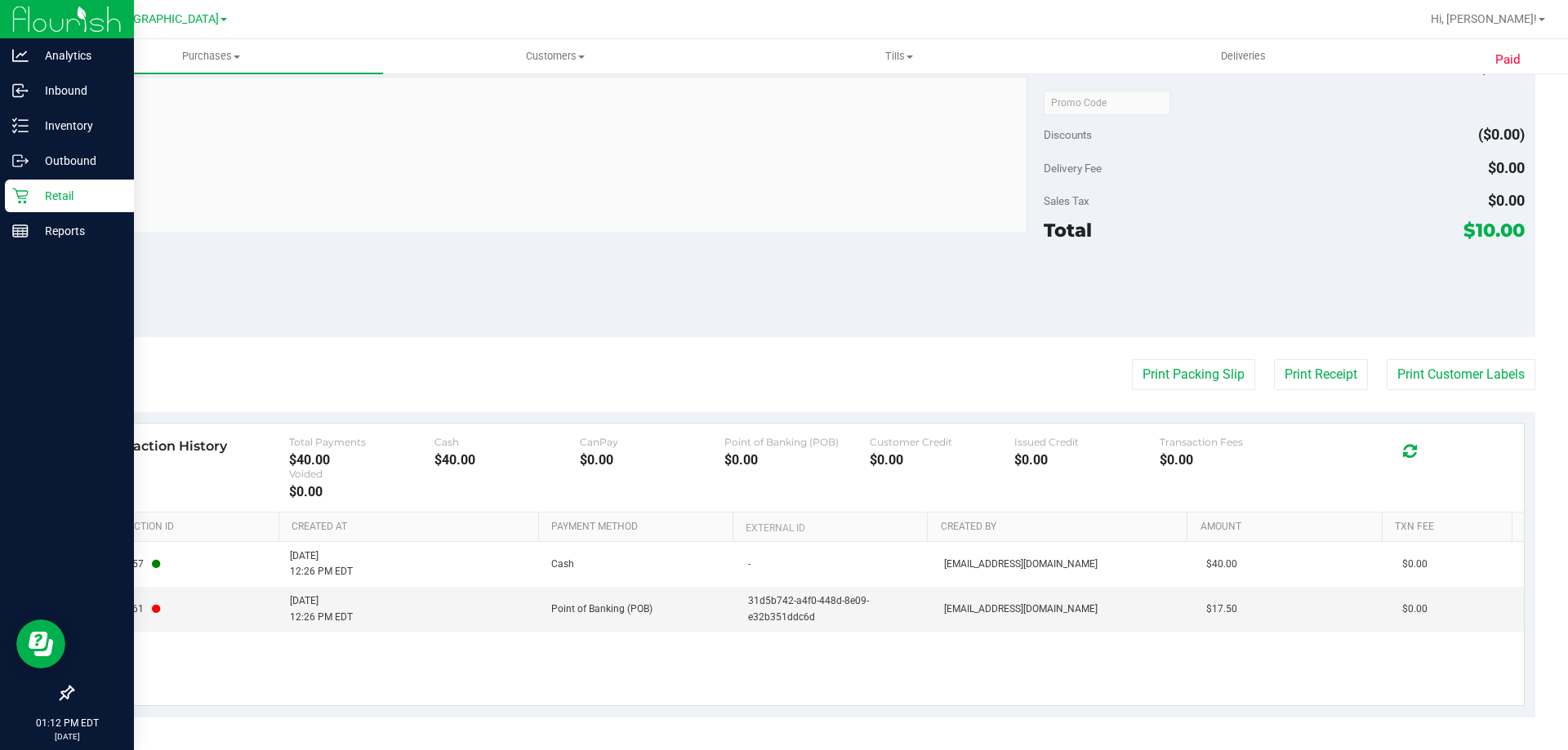
click at [73, 196] on p "Retail" at bounding box center [77, 196] width 98 height 20
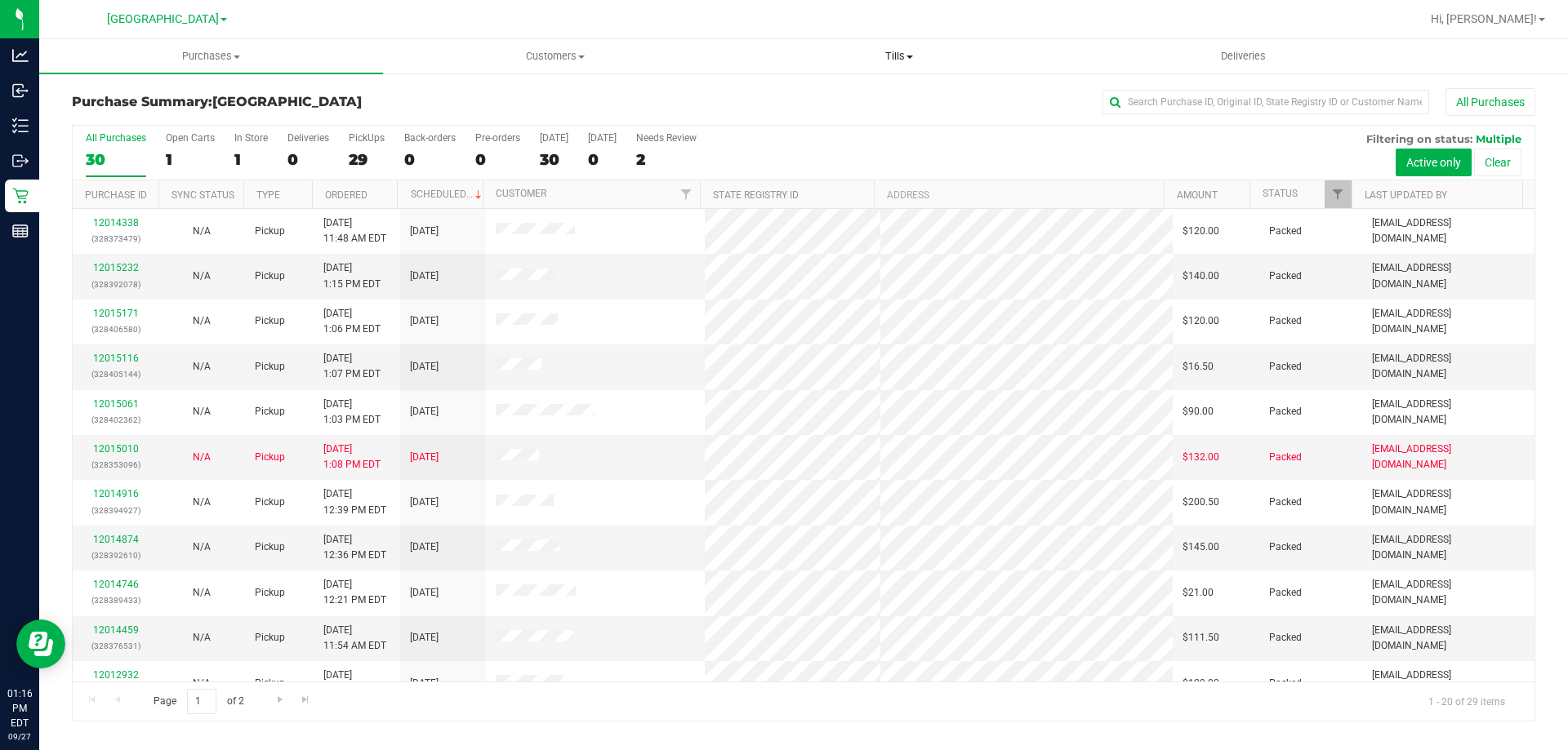
click at [901, 69] on uib-tab-heading "Tills Manage tills Reconcile e-payments" at bounding box center [899, 55] width 342 height 33
click at [815, 96] on span "Manage tills" at bounding box center [781, 99] width 110 height 14
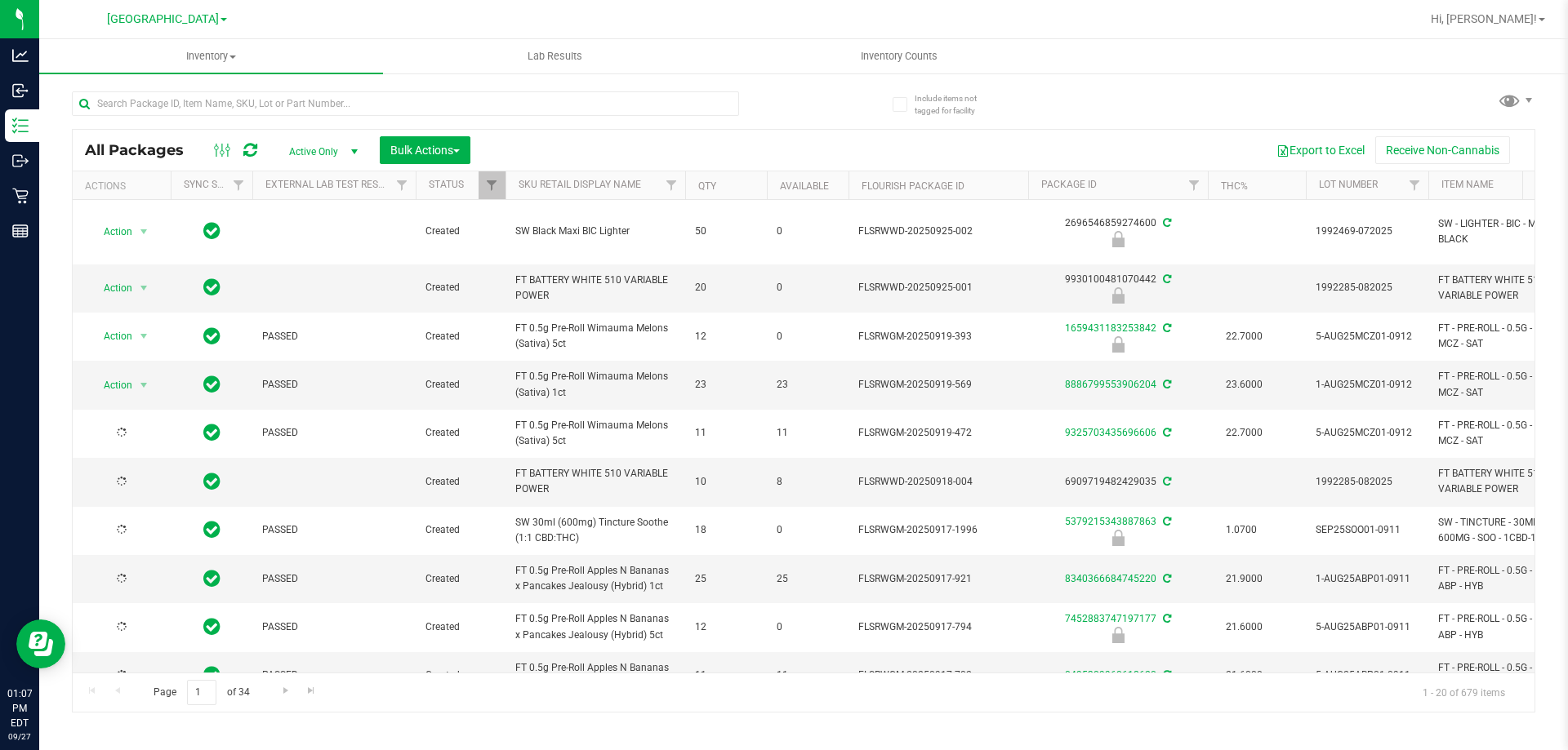
type input "2026-03-16"
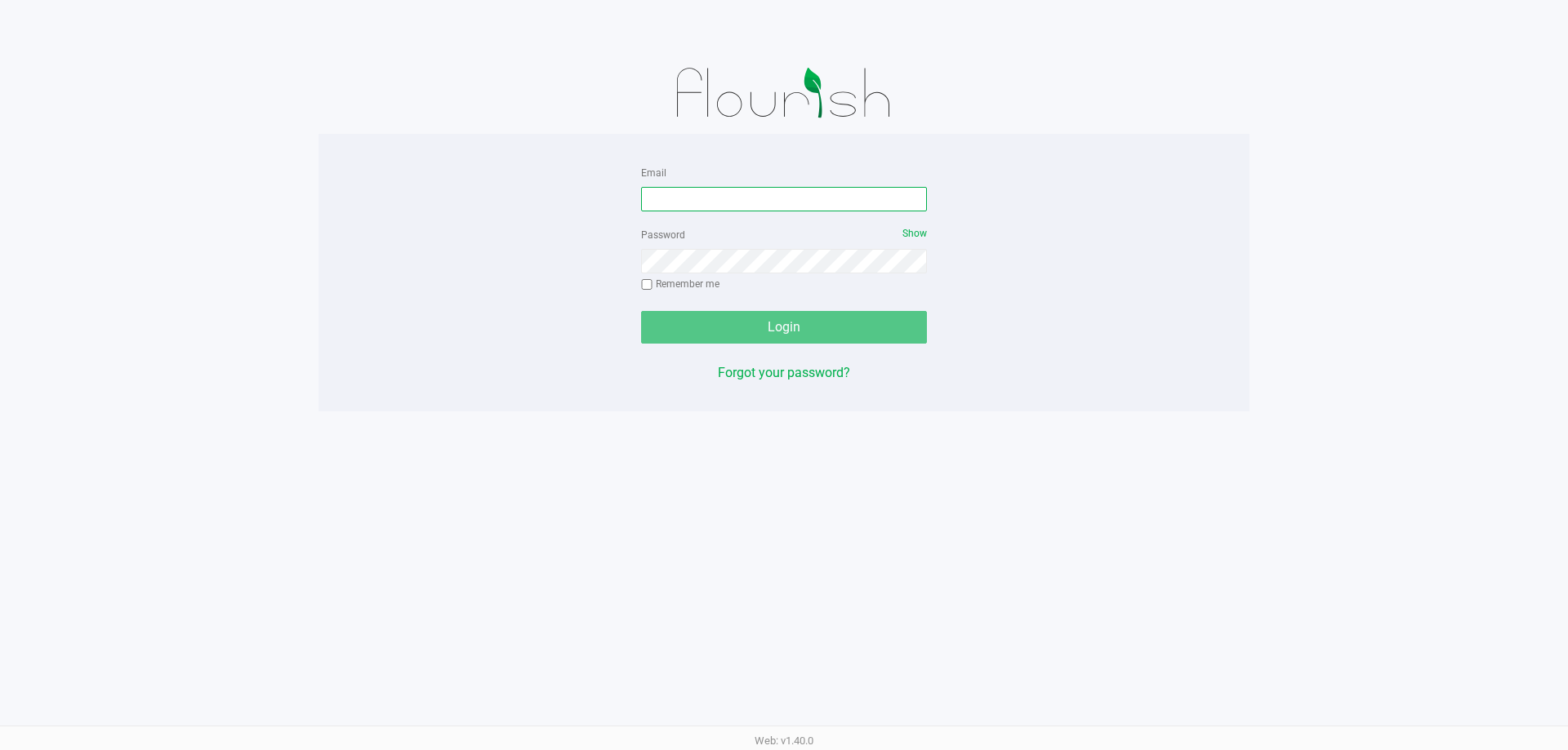
click at [722, 203] on input "Email" at bounding box center [783, 199] width 286 height 25
type input "[EMAIL_ADDRESS][DOMAIN_NAME]"
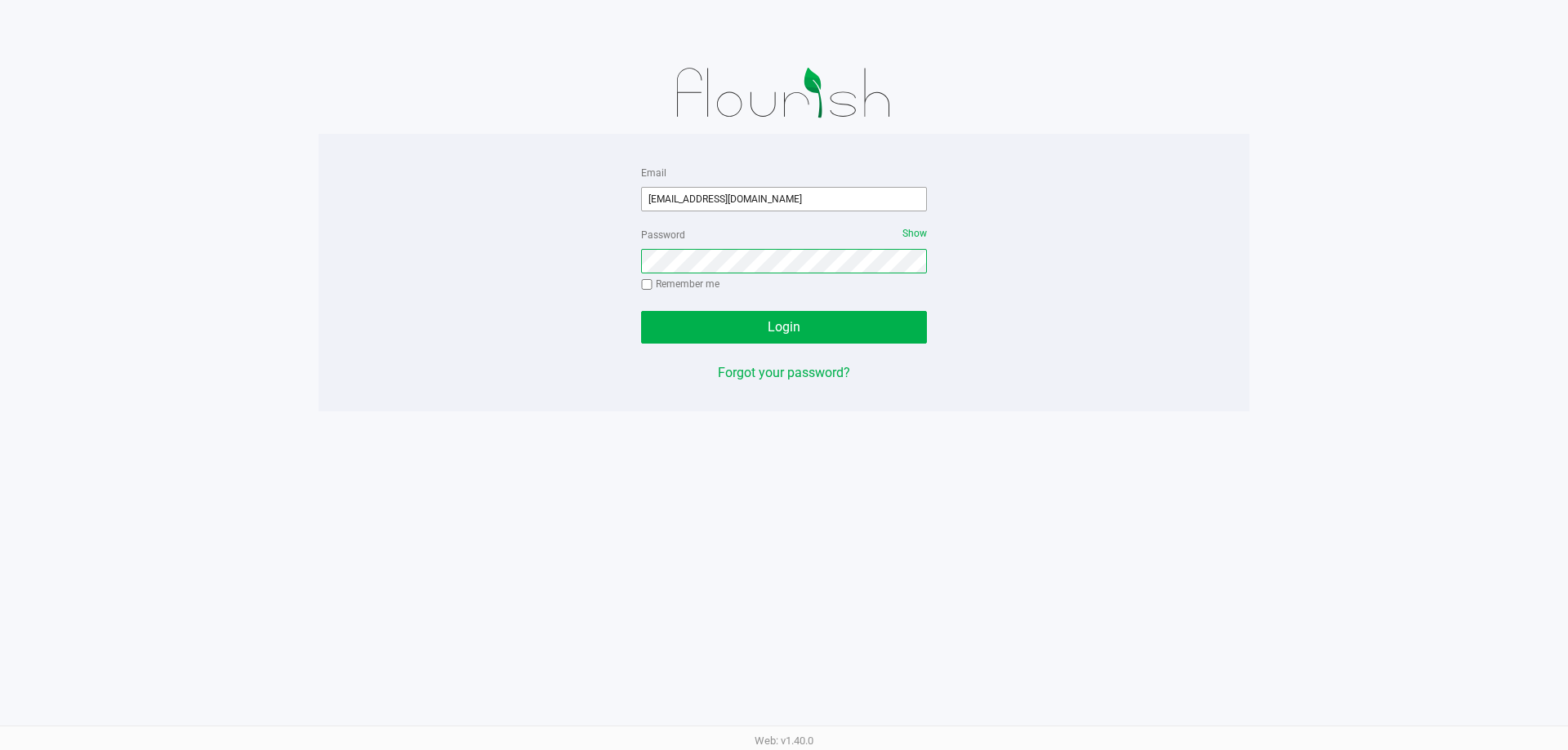
click at [641, 311] on button "Login" at bounding box center [783, 327] width 286 height 33
